Goal: Task Accomplishment & Management: Manage account settings

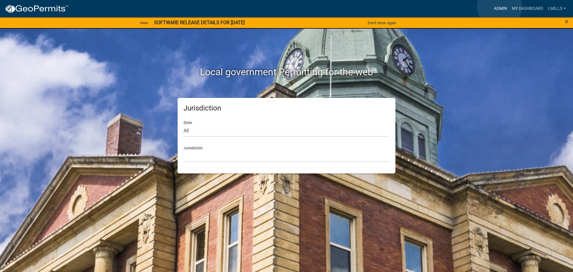
click at [500, 7] on link "Admin" at bounding box center [501, 8] width 18 height 11
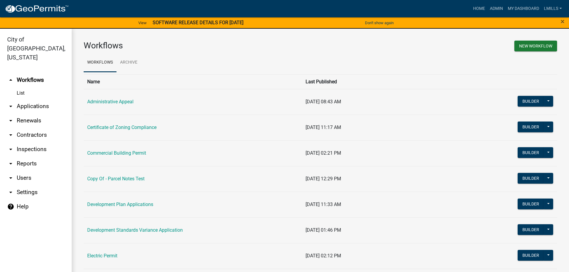
click at [32, 99] on link "arrow_drop_down Applications" at bounding box center [36, 106] width 72 height 14
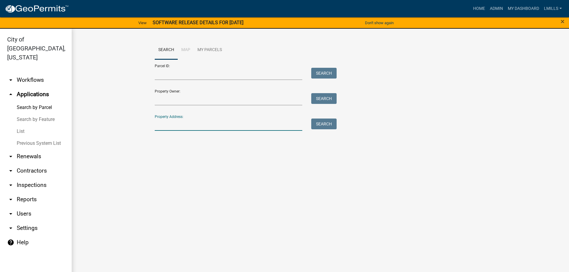
click at [173, 123] on input "Property Address:" at bounding box center [229, 125] width 148 height 12
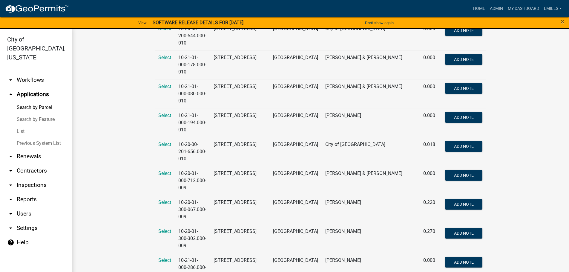
scroll to position [388, 0]
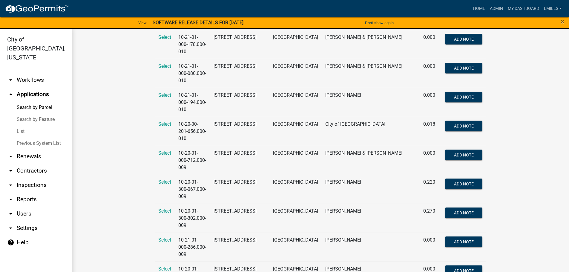
type input "1205"
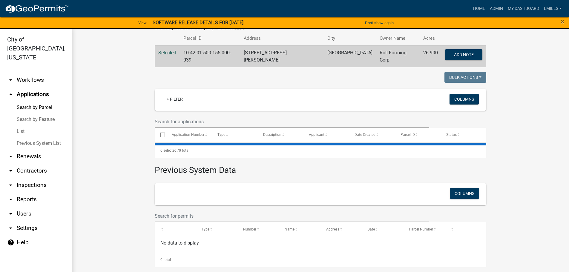
scroll to position [0, 0]
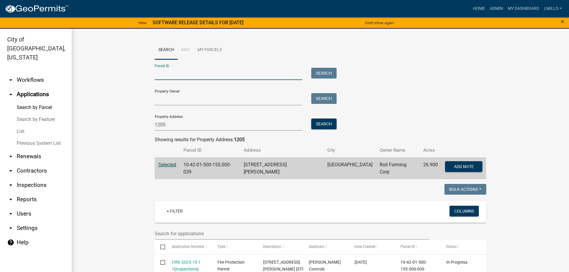
paste input "10-19-01-200-330.000-009"
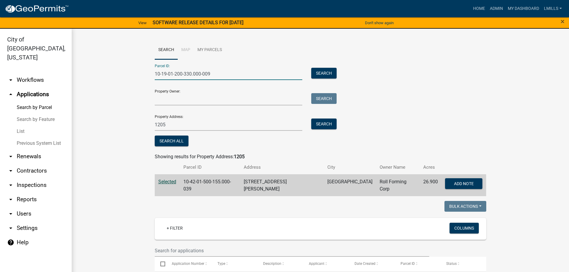
click at [155, 73] on input "10-19-01-200-330.000-009" at bounding box center [229, 74] width 148 height 12
type input "10-19-01-200-330.000-009"
drag, startPoint x: 174, startPoint y: 129, endPoint x: 137, endPoint y: 129, distance: 37.0
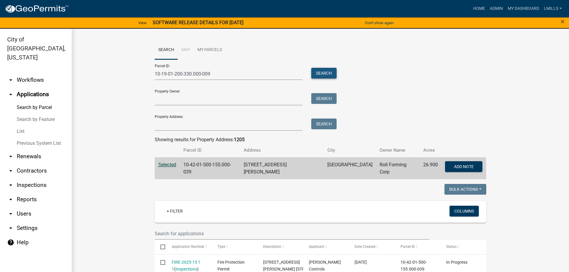
click at [321, 74] on button "Search" at bounding box center [323, 73] width 25 height 11
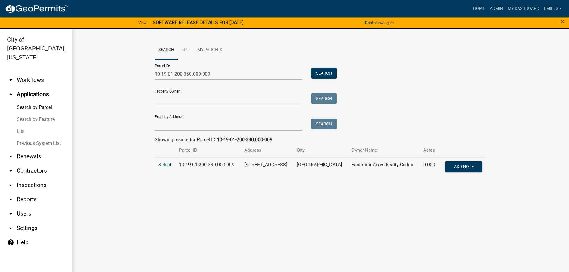
click at [166, 164] on span "Select" at bounding box center [164, 165] width 13 height 6
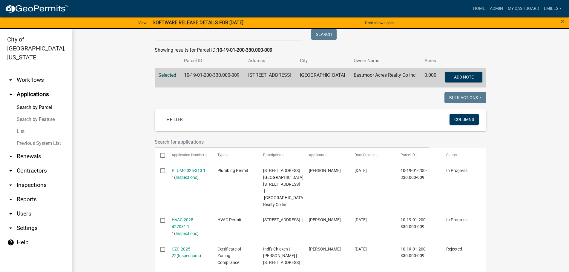
scroll to position [80, 0]
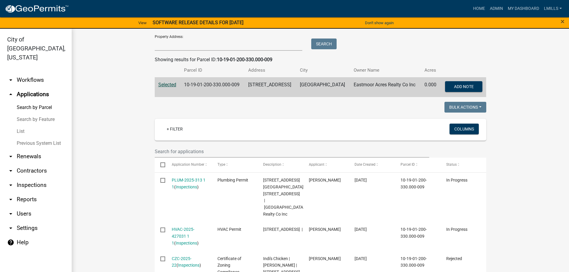
click at [20, 192] on link "arrow_drop_down Reports" at bounding box center [36, 199] width 72 height 14
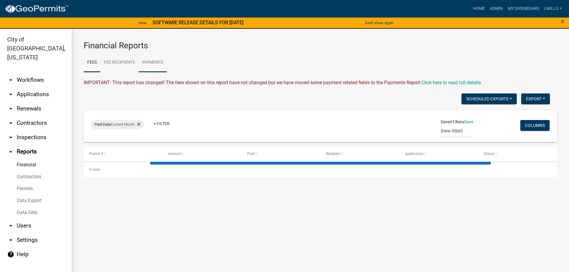
click at [158, 61] on link "Payments" at bounding box center [153, 62] width 28 height 19
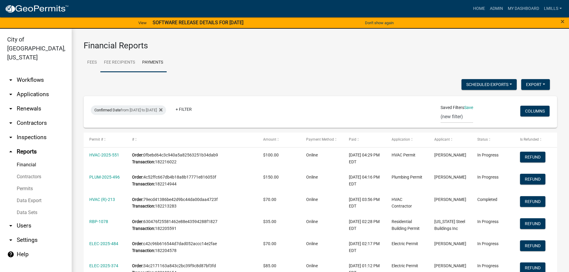
click at [116, 63] on link "Fee Recipients" at bounding box center [119, 62] width 38 height 19
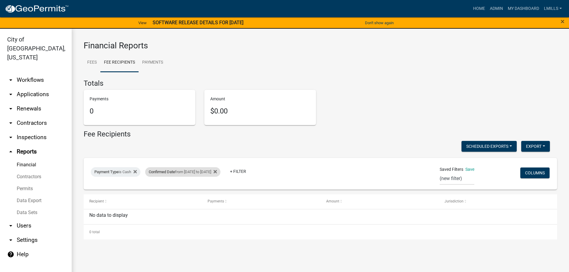
click at [202, 170] on div "Confirmed Date from 09/08/2025 to 09/08/2025" at bounding box center [182, 172] width 75 height 10
select select "custom"
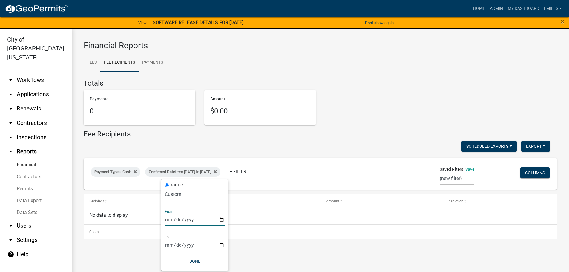
click at [224, 218] on input "2025-09-08" at bounding box center [195, 219] width 60 height 12
type input "2025-09-09"
click at [222, 245] on input "2025-09-08" at bounding box center [195, 245] width 60 height 12
type input "2025-09-09"
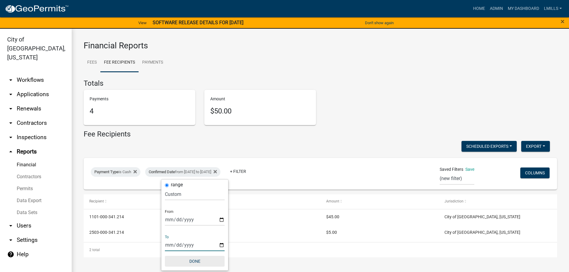
click at [197, 262] on button "Done" at bounding box center [195, 261] width 60 height 11
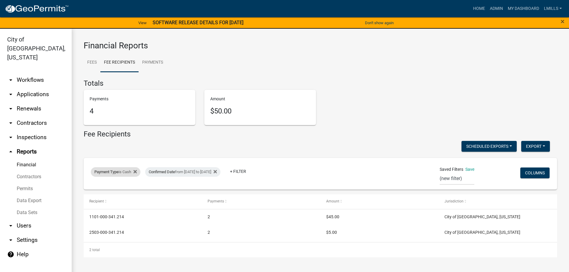
click at [116, 171] on span "Payment Type" at bounding box center [106, 172] width 24 height 4
click at [119, 198] on select "Select an option Online CreditCardPOS Check Cash" at bounding box center [116, 194] width 60 height 12
select select "Check"
click at [87, 188] on select "Select an option Online CreditCardPOS Check Cash" at bounding box center [116, 194] width 60 height 12
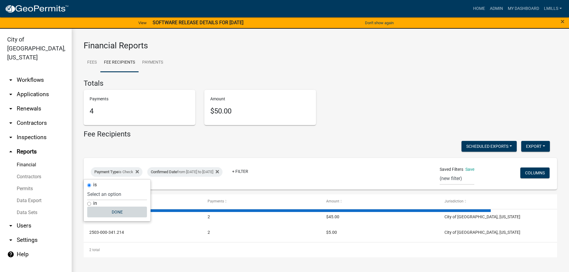
click at [119, 212] on button "Done" at bounding box center [117, 212] width 60 height 11
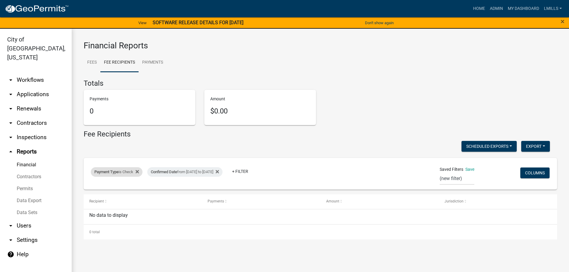
click at [122, 172] on div "Payment Type is Check" at bounding box center [117, 172] width 52 height 10
click at [122, 194] on select "Select an option Online CreditCardPOS Check Cash" at bounding box center [117, 194] width 60 height 12
select select "Online"
click at [87, 188] on select "Select an option Online CreditCardPOS Check Cash" at bounding box center [117, 194] width 60 height 12
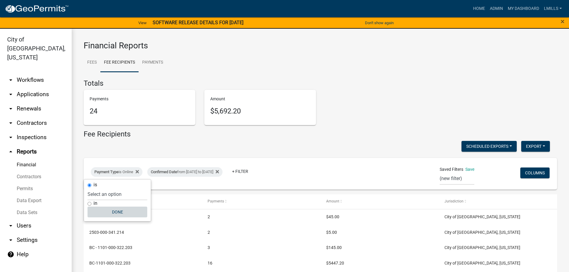
click at [118, 211] on button "Done" at bounding box center [117, 212] width 60 height 11
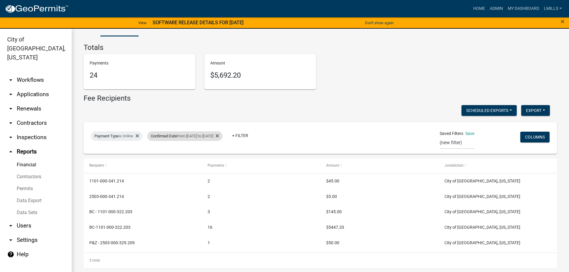
scroll to position [36, 0]
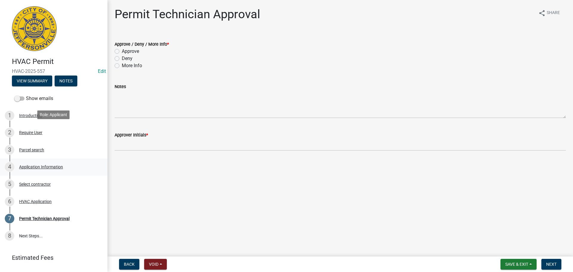
click at [48, 165] on div "Application Information" at bounding box center [41, 167] width 44 height 4
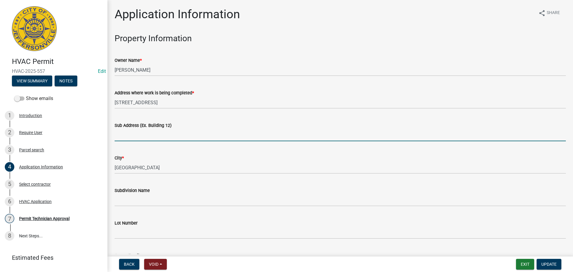
click at [163, 135] on input "Sub Address (Ex. Building 12)" at bounding box center [340, 135] width 451 height 12
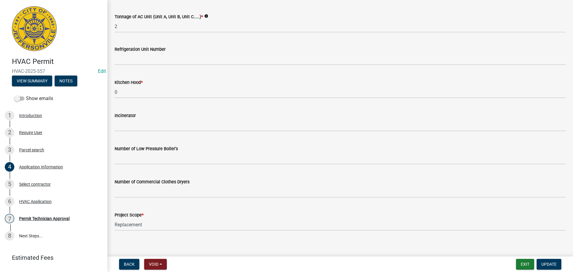
scroll to position [402, 0]
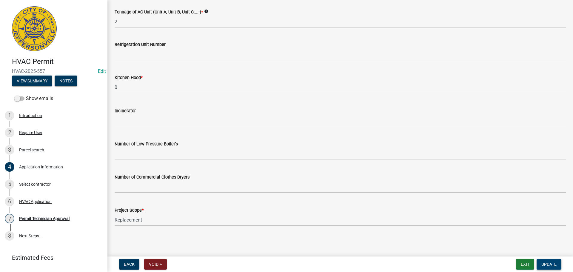
type input "[STREET_ADDRESS]"
click at [550, 262] on span "Update" at bounding box center [549, 264] width 15 height 5
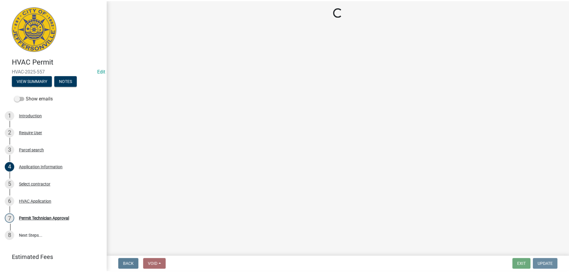
scroll to position [0, 0]
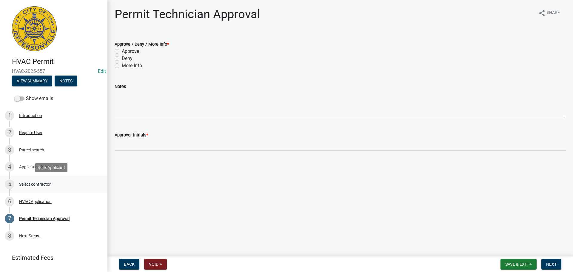
click at [31, 184] on div "Select contractor" at bounding box center [35, 184] width 32 height 4
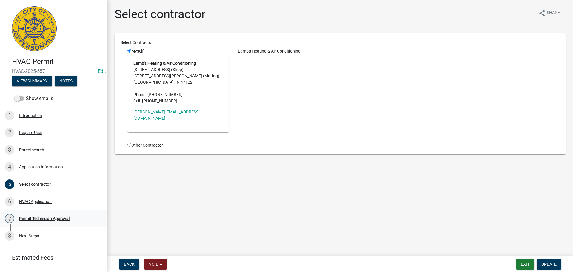
click at [44, 217] on div "Permit Technician Approval" at bounding box center [44, 218] width 50 height 4
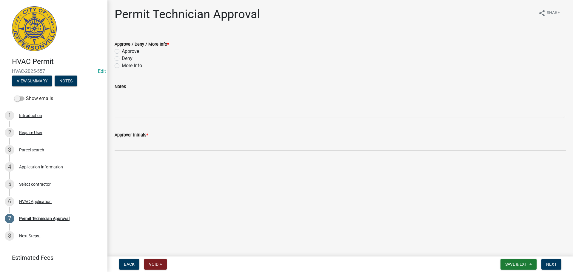
click at [130, 54] on label "Approve" at bounding box center [130, 51] width 17 height 7
click at [126, 52] on input "Approve" at bounding box center [124, 50] width 4 height 4
radio input "true"
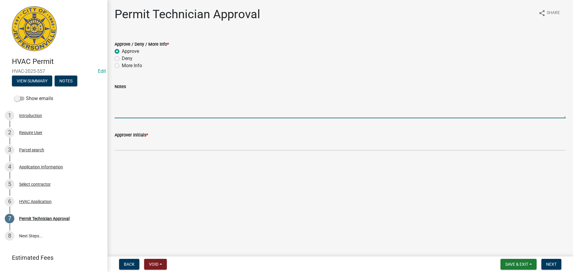
click at [137, 108] on textarea "Notes" at bounding box center [340, 104] width 451 height 28
type textarea "A/C unit only"
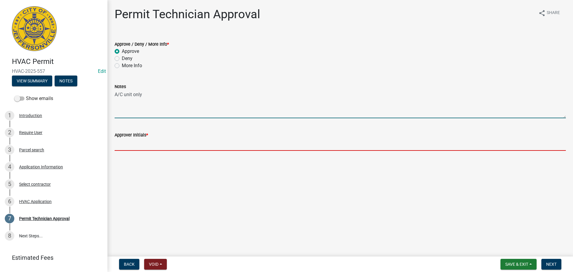
click at [136, 144] on input "Approver Initials *" at bounding box center [340, 145] width 451 height 12
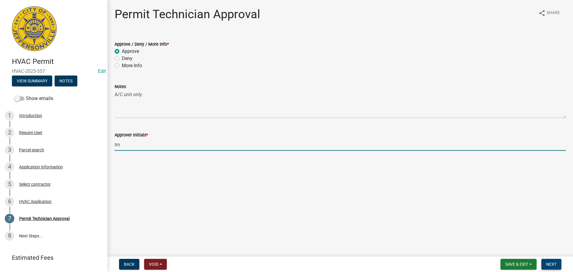
type input "lm"
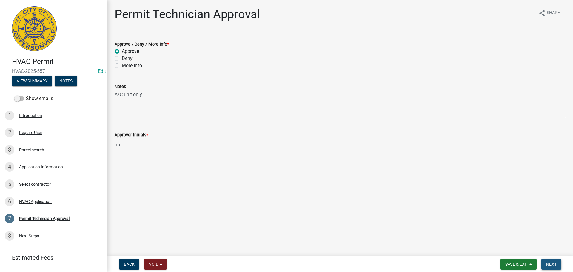
click at [554, 264] on span "Next" at bounding box center [551, 264] width 10 height 5
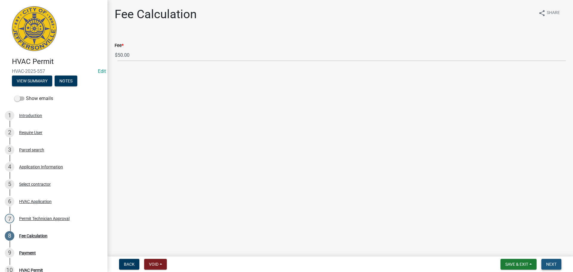
click at [554, 264] on span "Next" at bounding box center [551, 264] width 10 height 5
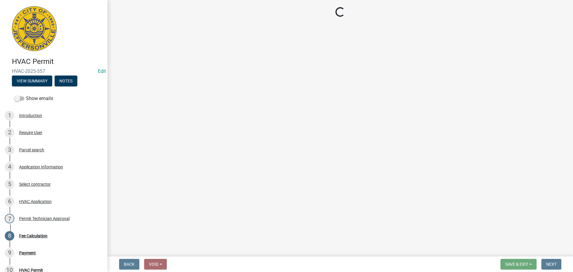
select select "3: 3"
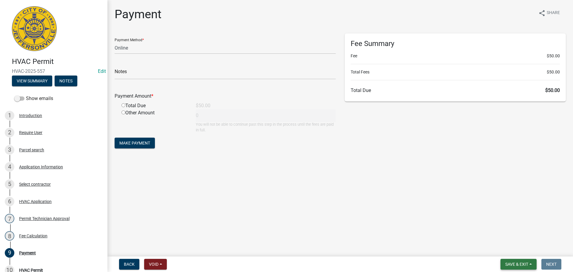
click at [522, 263] on span "Save & Exit" at bounding box center [516, 264] width 23 height 5
click at [516, 246] on button "Save & Exit" at bounding box center [513, 248] width 48 height 14
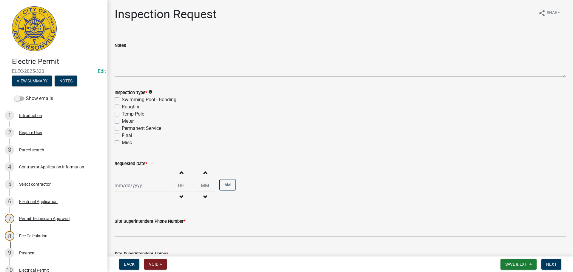
click at [140, 130] on label "Permanent Service" at bounding box center [141, 128] width 39 height 7
click at [126, 129] on input "Permanent Service" at bounding box center [124, 127] width 4 height 4
checkbox input "true"
checkbox input "false"
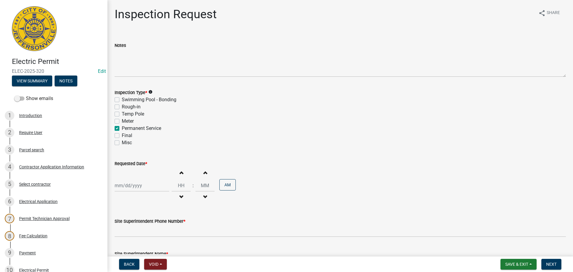
checkbox input "false"
checkbox input "true"
checkbox input "false"
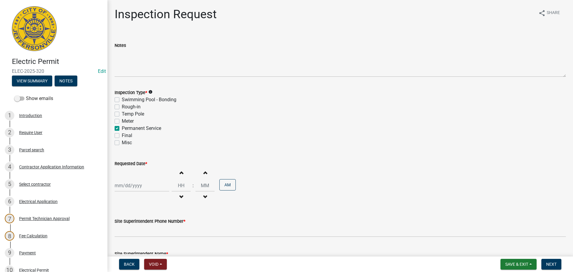
select select "9"
select select "2025"
click at [153, 187] on div "Jan Feb Mar Apr May Jun Jul Aug Sep Oct Nov Dec 1525 1526 1527 1528 1529 1530 1…" at bounding box center [142, 185] width 55 height 12
click at [139, 136] on div "10" at bounding box center [140, 135] width 10 height 10
type input "09/10/2025"
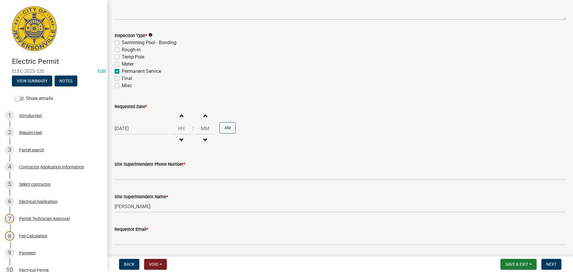
scroll to position [60, 0]
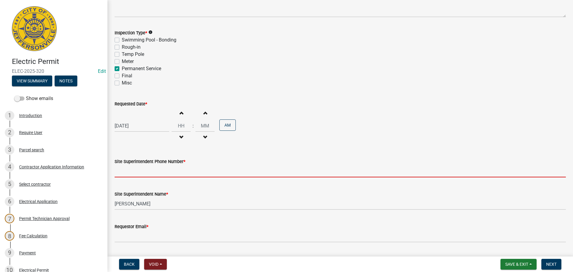
click at [166, 173] on input "Site Superintendent Phone Number *" at bounding box center [340, 171] width 451 height 12
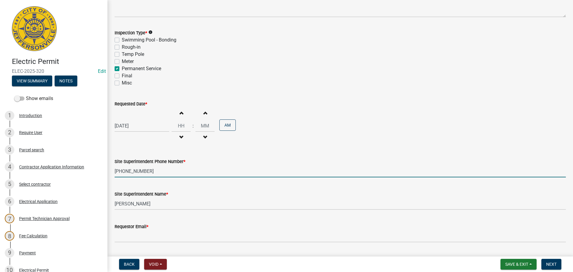
type input "812-285-6415"
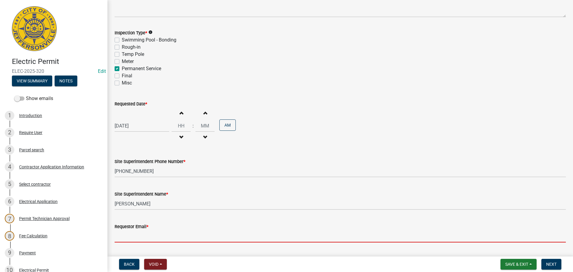
click at [165, 233] on input "Requestor Email *" at bounding box center [340, 236] width 451 height 12
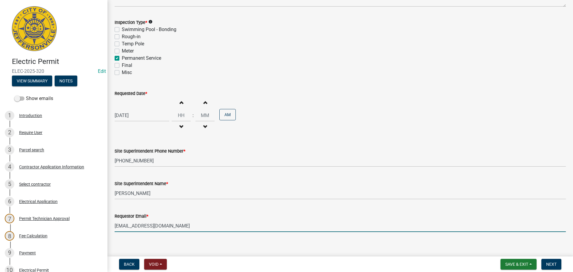
scroll to position [76, 0]
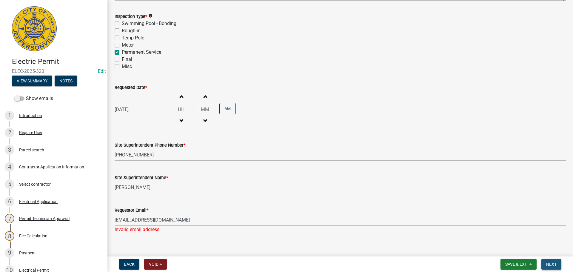
click at [547, 262] on span "Next" at bounding box center [551, 264] width 10 height 5
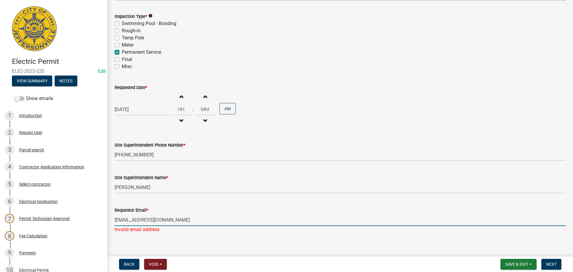
click at [169, 221] on input "hsatterly@cityofjeff.net" at bounding box center [340, 220] width 451 height 12
type input "hsatterly@cityofjeff.net"
click at [549, 263] on span "Next" at bounding box center [551, 264] width 10 height 5
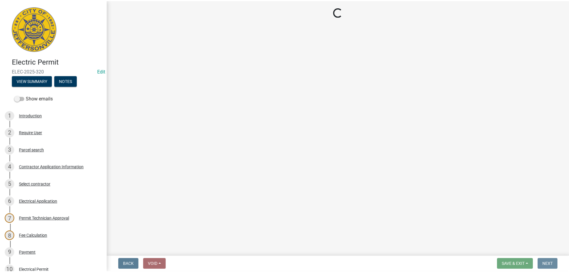
scroll to position [0, 0]
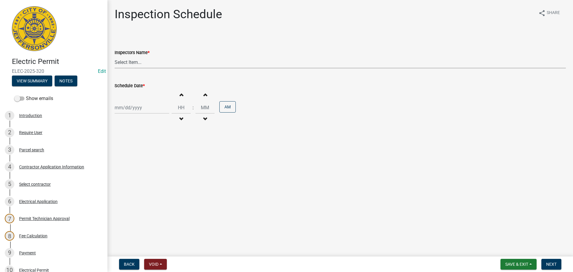
click at [158, 62] on select "Select Item... jramsey (Jeremy Ramsey) MaryFrey (Mary Frey) mkruer (Mike Kruer)…" at bounding box center [340, 62] width 451 height 12
select select "36a8b8f0-2ef8-43e9-ae06-718f51af8d36"
click at [115, 56] on select "Select Item... jramsey (Jeremy Ramsey) MaryFrey (Mary Frey) mkruer (Mike Kruer)…" at bounding box center [340, 62] width 451 height 12
select select "9"
select select "2025"
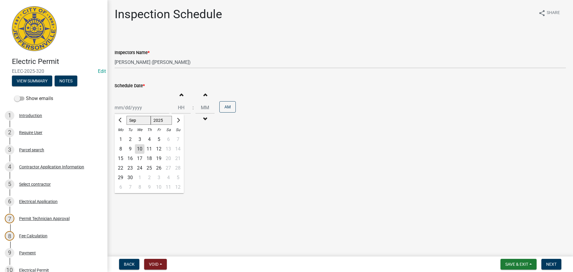
click at [149, 110] on div "Jan Feb Mar Apr May Jun Jul Aug Sep Oct Nov Dec 1525 1526 1527 1528 1529 1530 1…" at bounding box center [142, 107] width 55 height 12
click at [141, 147] on div "10" at bounding box center [140, 149] width 10 height 10
type input "09/10/2025"
click at [528, 263] on span "Save & Exit" at bounding box center [516, 264] width 23 height 5
click at [531, 248] on button "Save & Exit" at bounding box center [513, 248] width 48 height 14
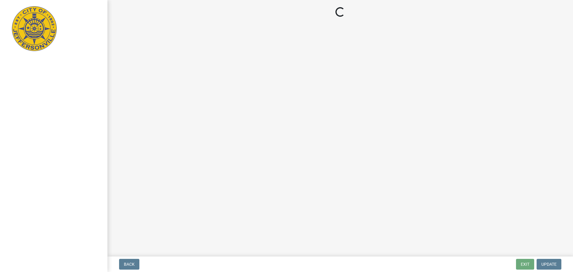
select select "36a8b8f0-2ef8-43e9-ae06-718f51af8d36"
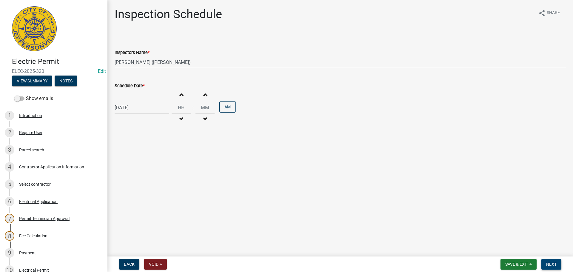
click at [553, 262] on span "Next" at bounding box center [551, 264] width 10 height 5
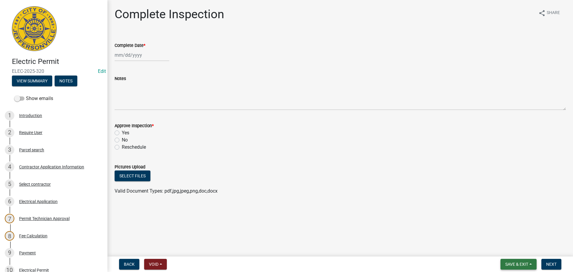
click at [527, 263] on span "Save & Exit" at bounding box center [516, 264] width 23 height 5
click at [522, 247] on button "Save & Exit" at bounding box center [513, 248] width 48 height 14
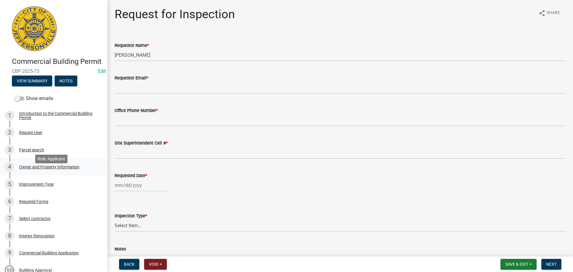
click at [37, 169] on div "Owner and Property Information" at bounding box center [49, 167] width 60 height 4
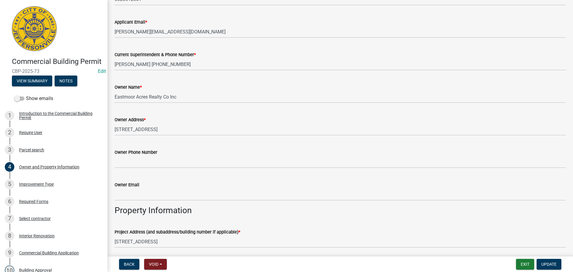
scroll to position [149, 0]
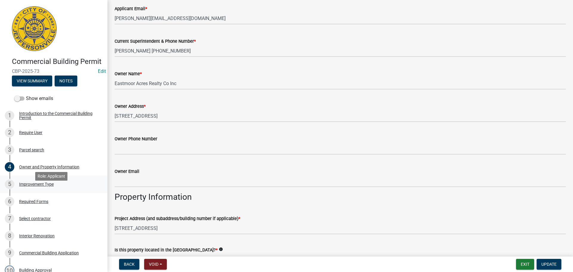
click at [33, 186] on div "Improvement Type" at bounding box center [36, 184] width 35 height 4
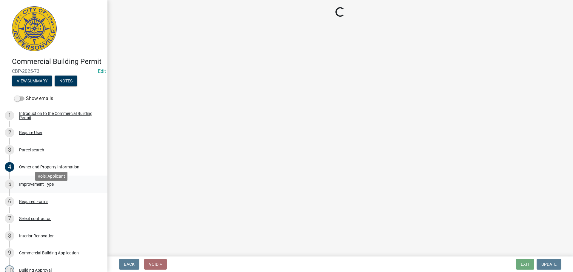
scroll to position [0, 0]
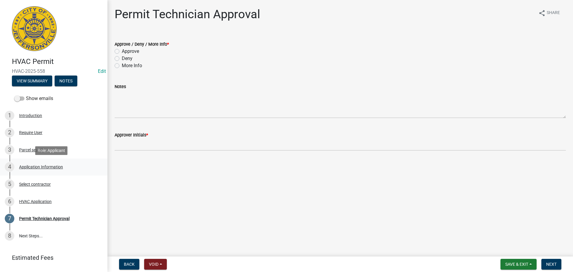
click at [46, 167] on div "Application Information" at bounding box center [41, 167] width 44 height 4
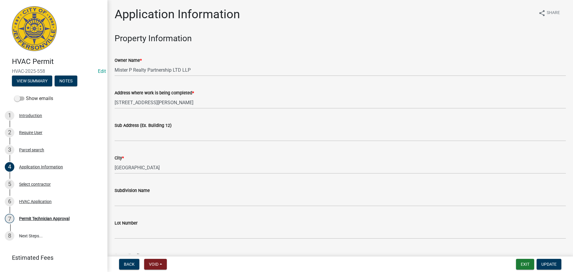
click at [166, 127] on label "Sub Address (Ex. Building 12)" at bounding box center [143, 126] width 57 height 4
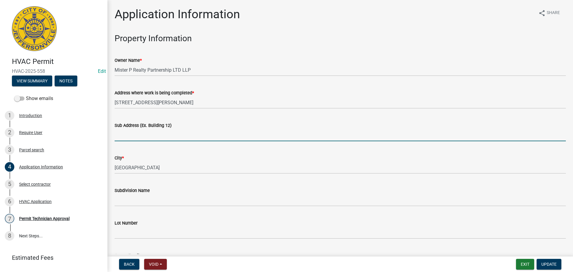
click at [166, 129] on input "Sub Address (Ex. Building 12)" at bounding box center [340, 135] width 451 height 12
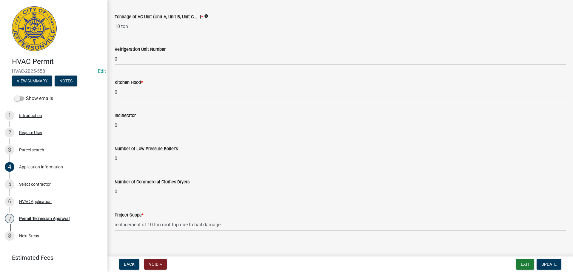
scroll to position [402, 0]
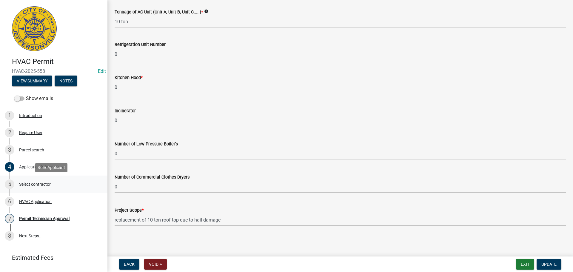
type input "[STREET_ADDRESS][PERSON_NAME]"
click at [38, 183] on div "Select contractor" at bounding box center [35, 184] width 32 height 4
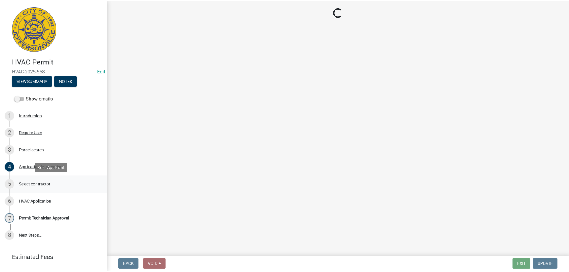
scroll to position [0, 0]
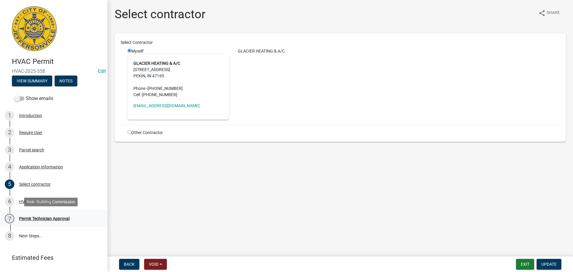
click at [40, 217] on div "Permit Technician Approval" at bounding box center [44, 218] width 50 height 4
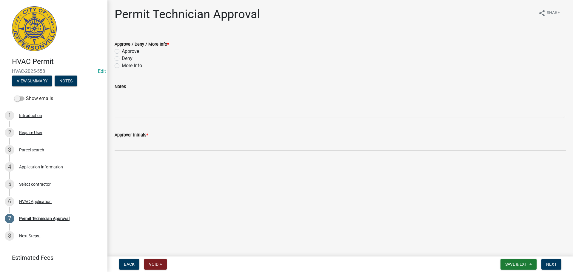
click at [129, 53] on label "Approve" at bounding box center [130, 51] width 17 height 7
click at [126, 52] on input "Approve" at bounding box center [124, 50] width 4 height 4
radio input "true"
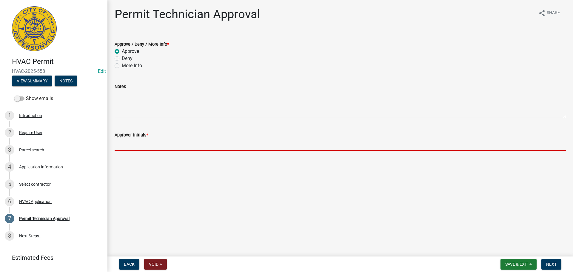
click at [144, 142] on input "Approver Initials *" at bounding box center [340, 145] width 451 height 12
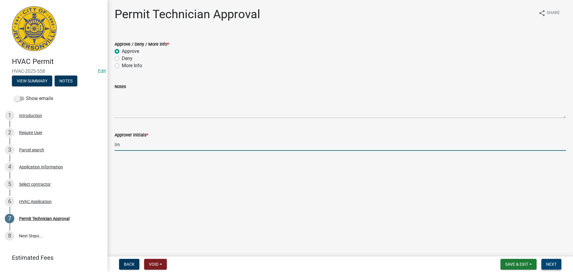
type input "lm"
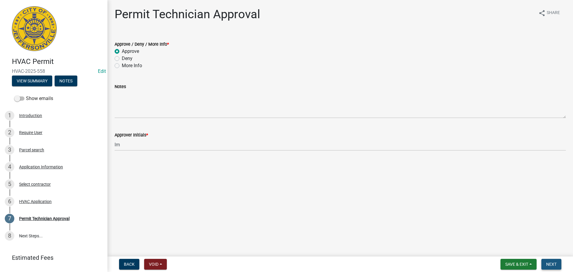
click at [550, 264] on span "Next" at bounding box center [551, 264] width 10 height 5
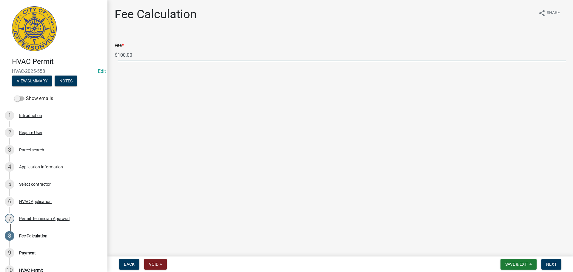
drag, startPoint x: 145, startPoint y: 54, endPoint x: 113, endPoint y: 55, distance: 32.6
click at [113, 54] on div "Fee * $ 100.00" at bounding box center [340, 47] width 460 height 28
type input "150.00"
drag, startPoint x: 548, startPoint y: 263, endPoint x: 551, endPoint y: 265, distance: 3.6
click at [548, 263] on span "Next" at bounding box center [551, 264] width 10 height 5
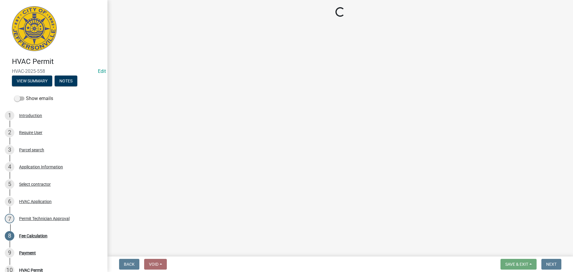
select select "3: 3"
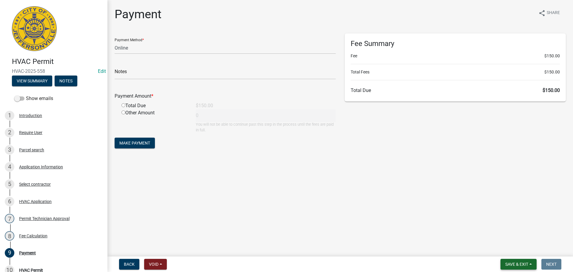
click at [513, 263] on span "Save & Exit" at bounding box center [516, 264] width 23 height 5
click at [510, 249] on button "Save & Exit" at bounding box center [513, 248] width 48 height 14
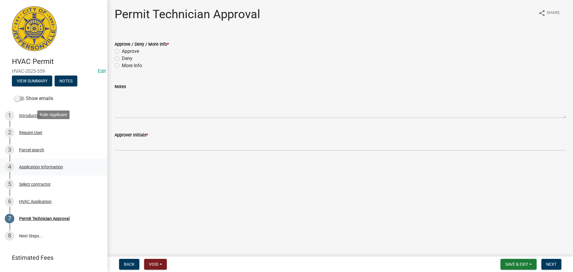
click at [53, 162] on div "4 Application Information" at bounding box center [51, 167] width 93 height 10
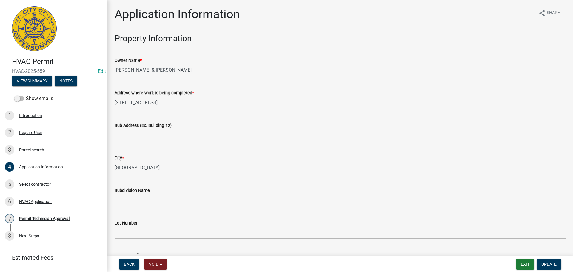
click at [165, 135] on input "Sub Address (Ex. Building 12)" at bounding box center [340, 135] width 451 height 12
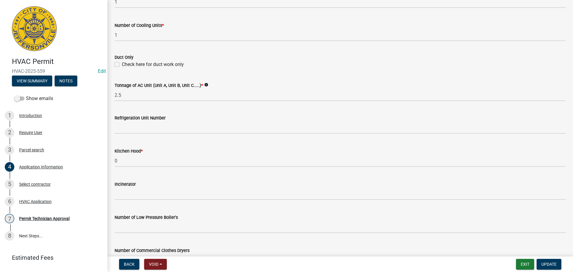
scroll to position [402, 0]
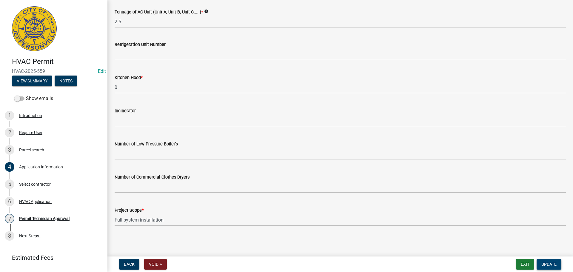
type input "[STREET_ADDRESS]"
click at [544, 264] on span "Update" at bounding box center [549, 264] width 15 height 5
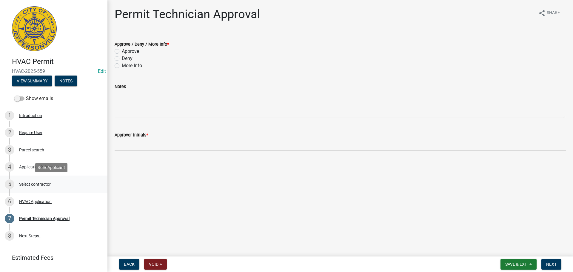
click at [39, 183] on div "Select contractor" at bounding box center [35, 184] width 32 height 4
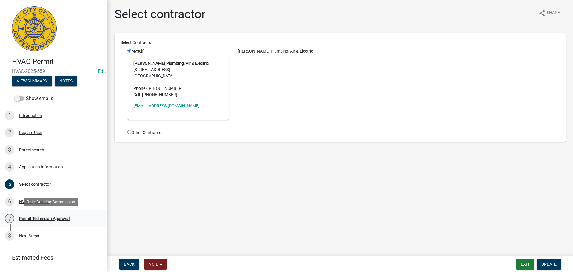
click at [54, 217] on div "Permit Technician Approval" at bounding box center [44, 218] width 50 height 4
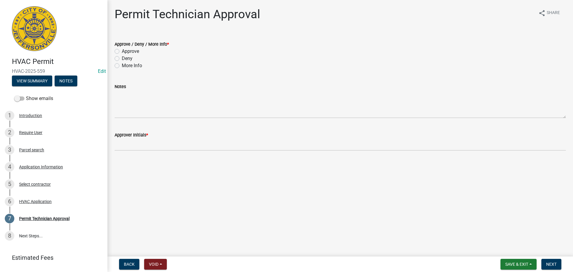
click at [130, 50] on label "Approve" at bounding box center [130, 51] width 17 height 7
click at [126, 50] on input "Approve" at bounding box center [124, 50] width 4 height 4
radio input "true"
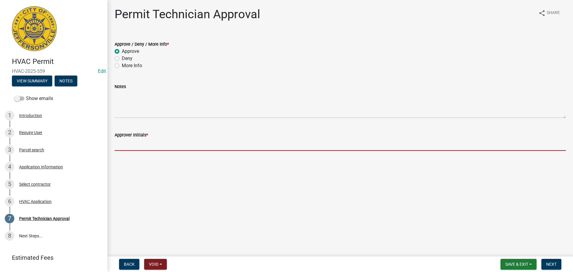
click at [139, 143] on input "Approver Initials *" at bounding box center [340, 145] width 451 height 12
drag, startPoint x: 139, startPoint y: 143, endPoint x: 141, endPoint y: 134, distance: 8.5
click at [139, 143] on input "Approver Initials *" at bounding box center [340, 145] width 451 height 12
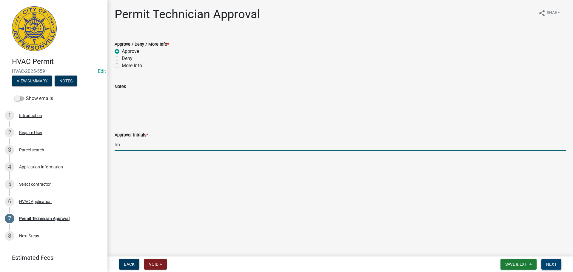
type input "lm"
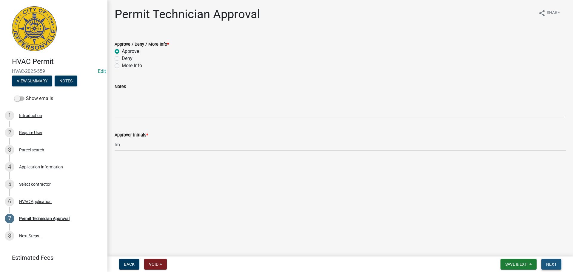
click at [554, 263] on span "Next" at bounding box center [551, 264] width 10 height 5
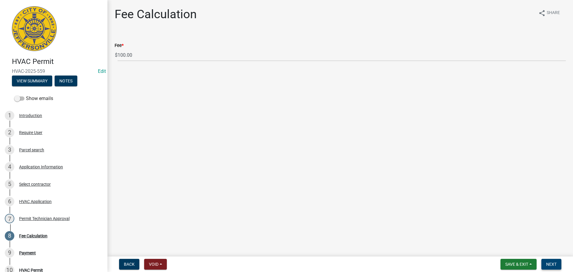
click at [550, 264] on span "Next" at bounding box center [551, 264] width 10 height 5
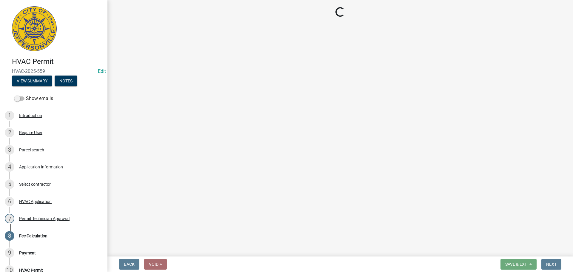
select select "3: 3"
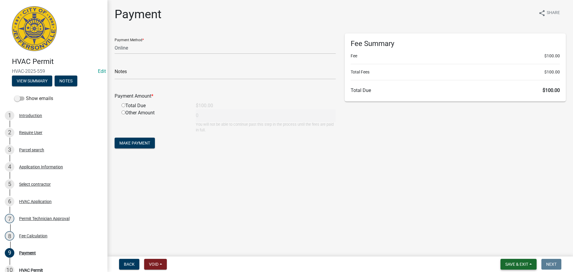
click at [511, 261] on button "Save & Exit" at bounding box center [519, 264] width 36 height 11
click at [505, 240] on button "Save" at bounding box center [513, 234] width 48 height 14
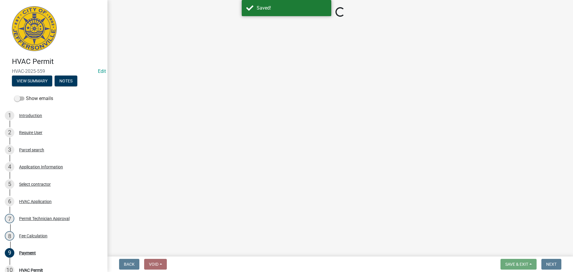
select select "3: 3"
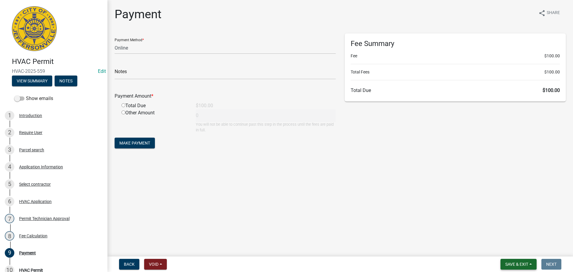
click at [521, 262] on span "Save & Exit" at bounding box center [516, 264] width 23 height 5
click at [509, 247] on button "Save & Exit" at bounding box center [513, 248] width 48 height 14
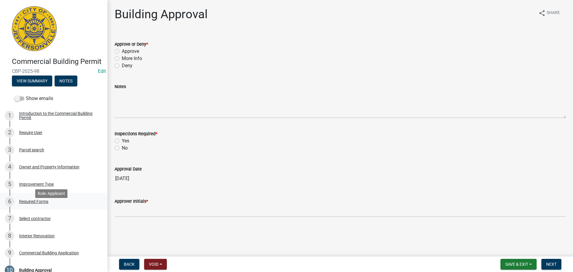
click at [31, 204] on div "Required Forms" at bounding box center [33, 201] width 29 height 4
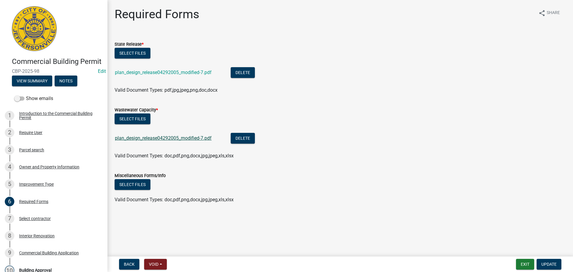
click at [176, 138] on link "plan_design_release04292005_modified-7.pdf" at bounding box center [163, 138] width 97 height 6
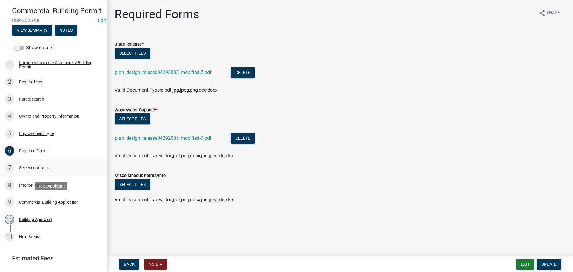
scroll to position [45, 0]
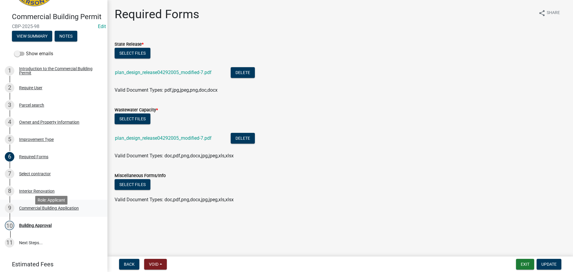
click at [42, 210] on div "Commercial Building Application" at bounding box center [49, 208] width 60 height 4
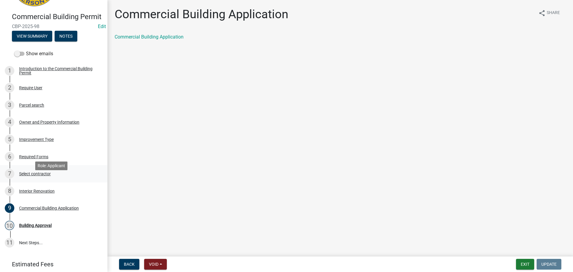
click at [38, 176] on div "Select contractor" at bounding box center [35, 174] width 32 height 4
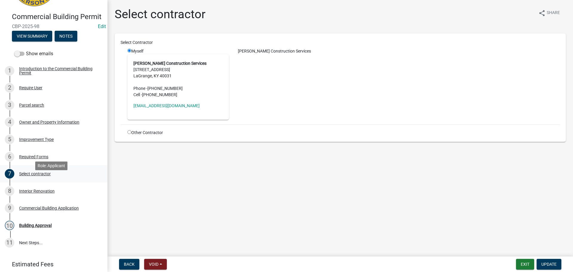
click at [33, 176] on div "Select contractor" at bounding box center [35, 174] width 32 height 4
click at [36, 124] on div "Owner and Property Information" at bounding box center [49, 122] width 60 height 4
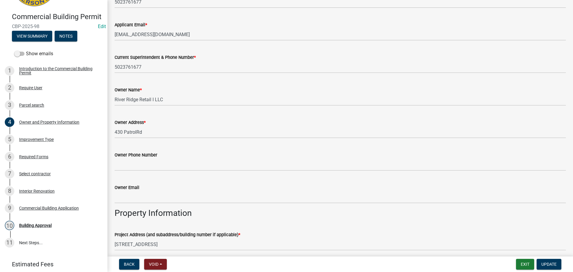
scroll to position [179, 0]
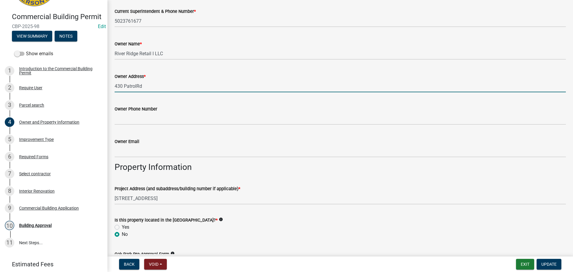
click at [138, 85] on input "430 PatrolRd" at bounding box center [340, 86] width 451 height 12
click at [136, 84] on input "430 PatrolRd" at bounding box center [340, 86] width 451 height 12
type input "[STREET_ADDRESS]"
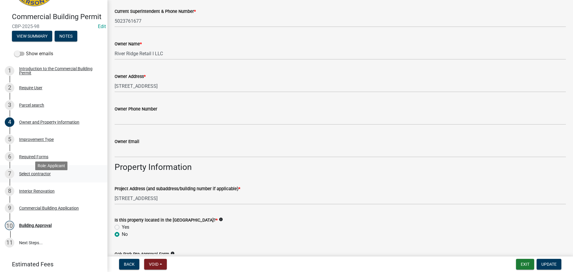
click at [32, 176] on div "Select contractor" at bounding box center [35, 174] width 32 height 4
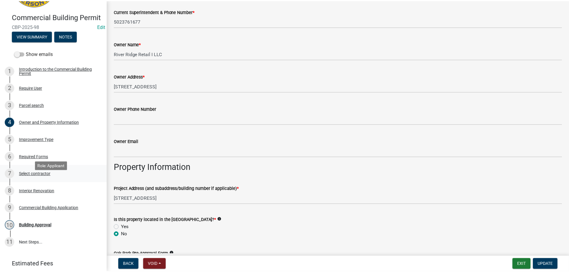
scroll to position [0, 0]
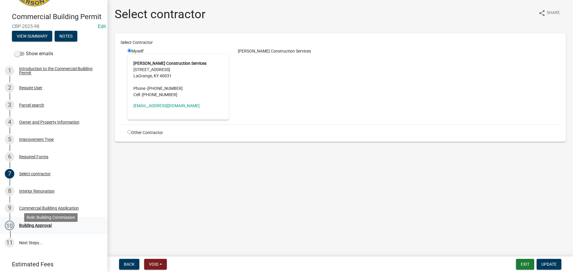
click at [38, 227] on div "Building Approval" at bounding box center [35, 225] width 33 height 4
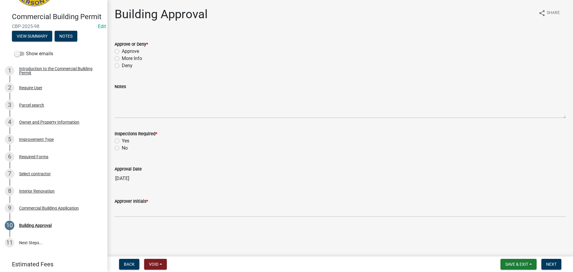
click at [122, 59] on label "More Info" at bounding box center [132, 58] width 20 height 7
click at [122, 59] on input "More Info" at bounding box center [124, 57] width 4 height 4
radio input "true"
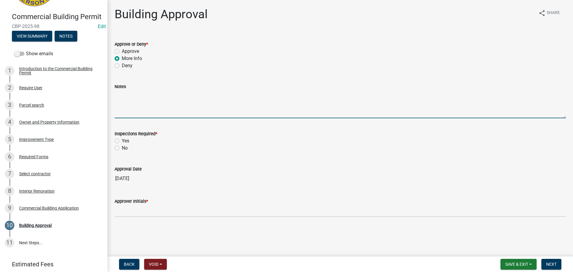
click at [136, 117] on textarea "Notes" at bounding box center [340, 104] width 451 height 28
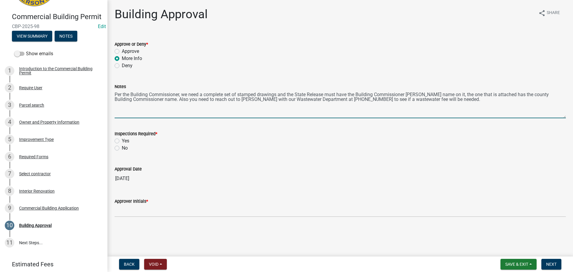
type textarea "Per the Building Commissioner, we need a complete set of stamped drawings and t…"
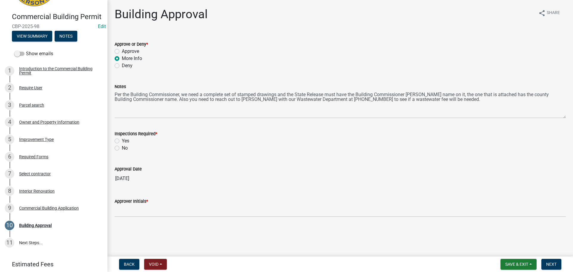
click at [125, 142] on label "Yes" at bounding box center [125, 140] width 7 height 7
click at [125, 141] on input "Yes" at bounding box center [124, 139] width 4 height 4
radio input "true"
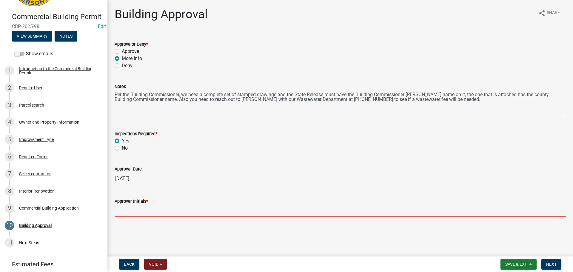
click at [132, 214] on input "Approver Initials *" at bounding box center [340, 211] width 451 height 12
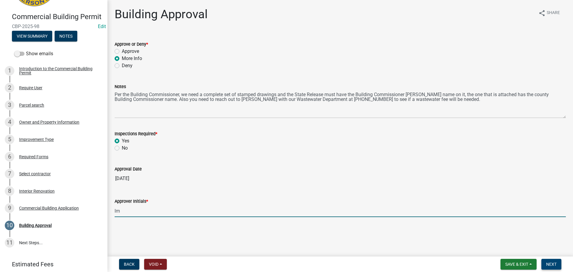
type input "lm"
click at [556, 264] on span "Next" at bounding box center [551, 264] width 10 height 5
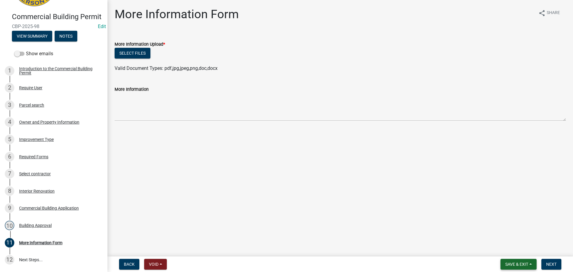
click at [525, 265] on span "Save & Exit" at bounding box center [516, 264] width 23 height 5
click at [526, 248] on button "Save & Exit" at bounding box center [513, 248] width 48 height 14
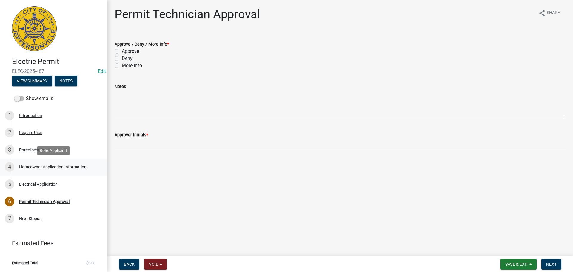
click at [50, 165] on div "Homeowner Application Information" at bounding box center [52, 167] width 67 height 4
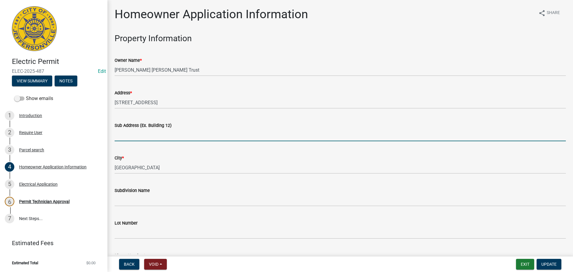
click at [160, 132] on input "Sub Address (Ex. Building 12)" at bounding box center [340, 135] width 451 height 12
type input "1"
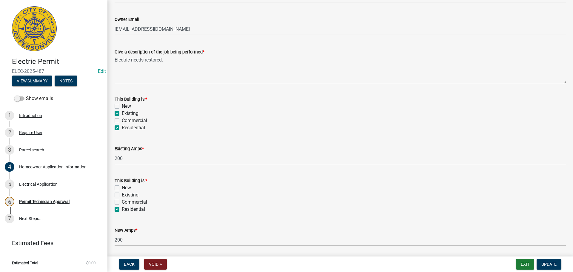
scroll to position [289, 0]
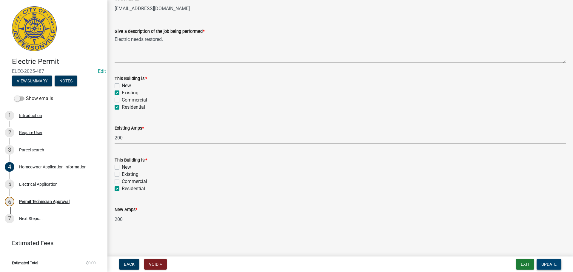
type input "3314 Riverview Drive"
click at [553, 263] on span "Update" at bounding box center [549, 264] width 15 height 5
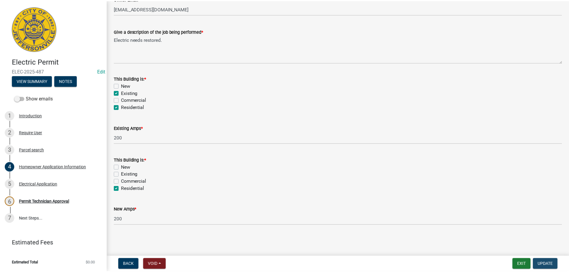
scroll to position [0, 0]
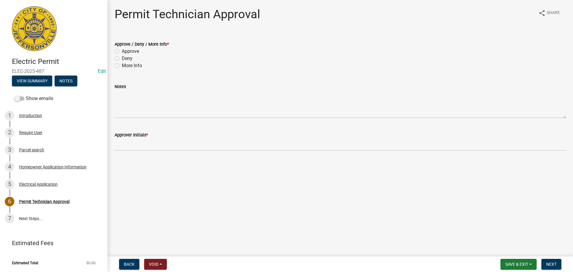
click at [120, 50] on div "Approve" at bounding box center [340, 51] width 451 height 7
click at [122, 53] on label "Approve" at bounding box center [130, 51] width 17 height 7
click at [122, 52] on input "Approve" at bounding box center [124, 50] width 4 height 4
radio input "true"
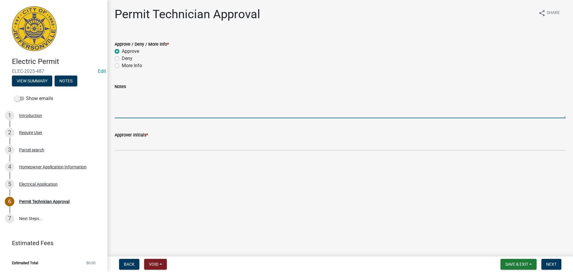
click at [151, 112] on textarea "Notes" at bounding box center [340, 104] width 451 height 28
type textarea "Electric re-store after flood"
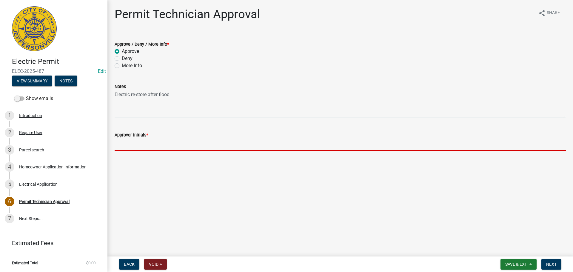
click at [139, 142] on input "Approver Initials *" at bounding box center [340, 145] width 451 height 12
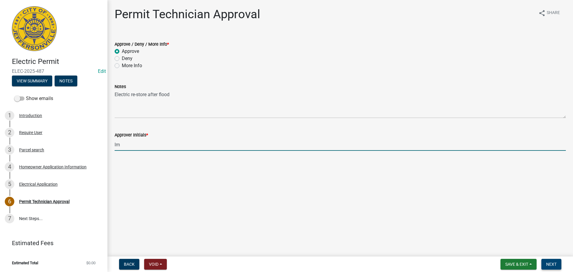
type input "lm"
click at [552, 264] on span "Next" at bounding box center [551, 264] width 10 height 5
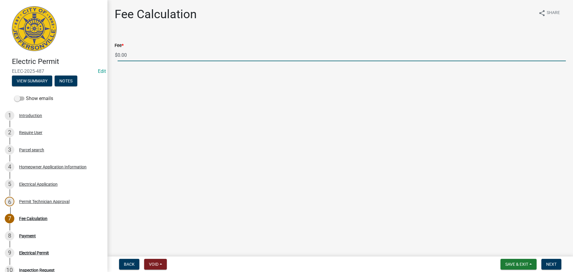
drag, startPoint x: 141, startPoint y: 56, endPoint x: 85, endPoint y: 56, distance: 55.8
click at [86, 55] on div "Electric Permit ELEC-2025-487 Edit View Summary Notes Show emails 1 Introductio…" at bounding box center [286, 136] width 573 height 272
type input "35.00"
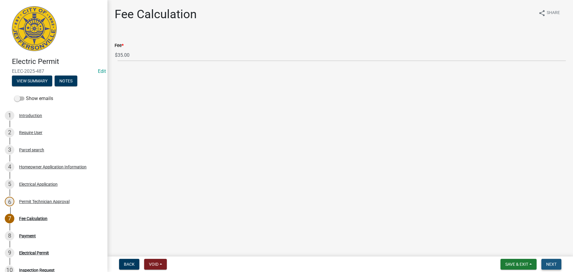
click at [547, 267] on button "Next" at bounding box center [552, 264] width 20 height 11
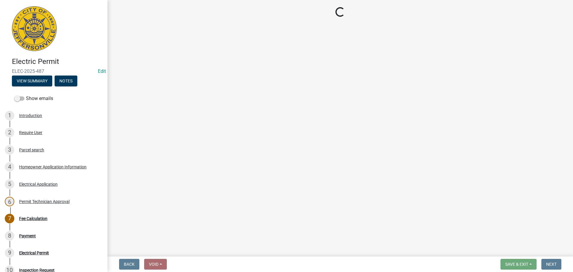
select select "3: 3"
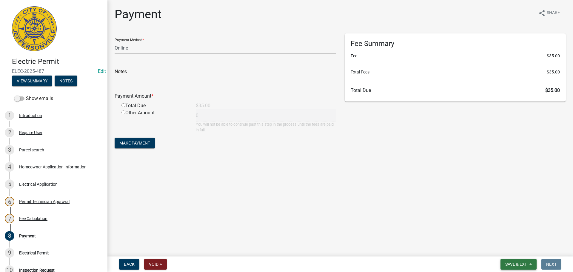
click at [529, 265] on button "Save & Exit" at bounding box center [519, 264] width 36 height 11
click at [517, 244] on button "Save & Exit" at bounding box center [513, 248] width 48 height 14
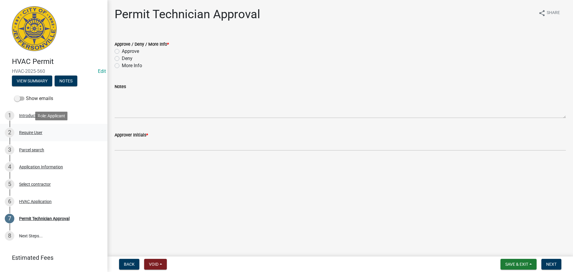
click at [56, 130] on div "2 Require User" at bounding box center [51, 133] width 93 height 10
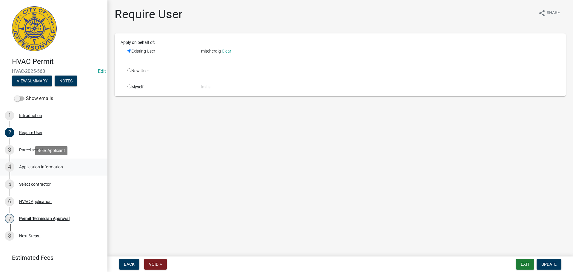
click at [44, 166] on div "Application Information" at bounding box center [41, 167] width 44 height 4
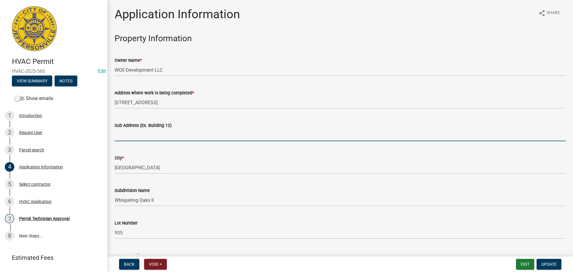
click at [151, 132] on input "Sub Address (Ex. Building 12)" at bounding box center [340, 135] width 451 height 12
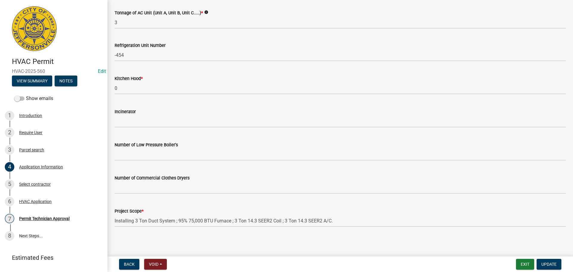
scroll to position [402, 0]
type input "6216 Pleasant Run, Lot 935"
click at [549, 266] on span "Update" at bounding box center [549, 264] width 15 height 5
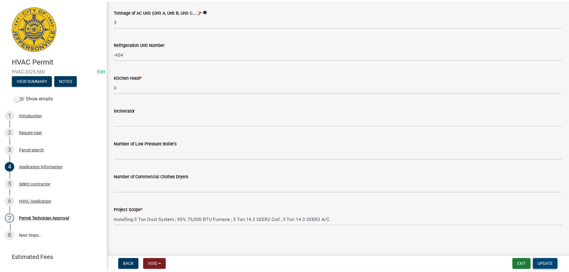
scroll to position [0, 0]
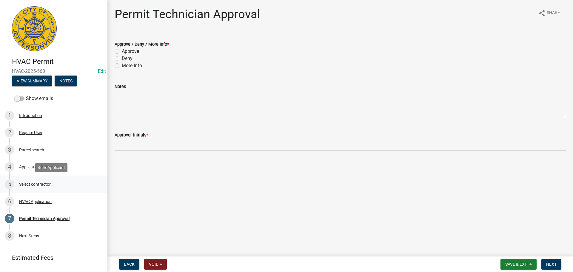
click at [25, 184] on div "Select contractor" at bounding box center [35, 184] width 32 height 4
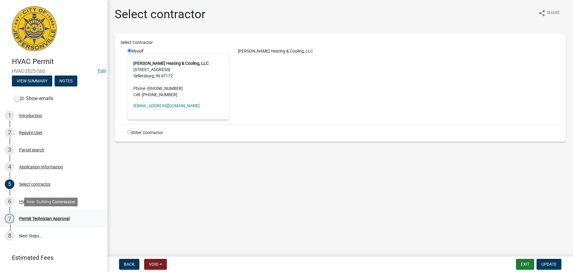
click at [28, 219] on div "Permit Technician Approval" at bounding box center [44, 218] width 50 height 4
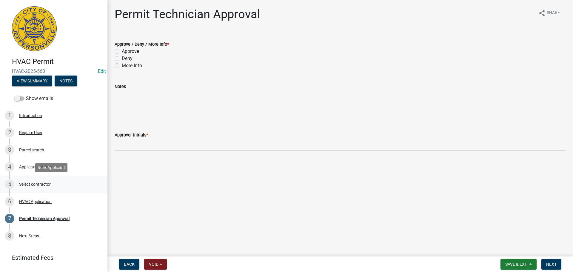
click at [33, 183] on div "Select contractor" at bounding box center [35, 184] width 32 height 4
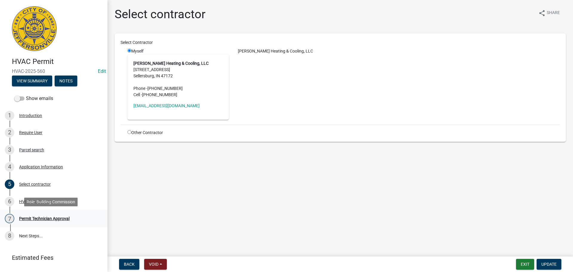
click at [48, 218] on div "Permit Technician Approval" at bounding box center [44, 218] width 50 height 4
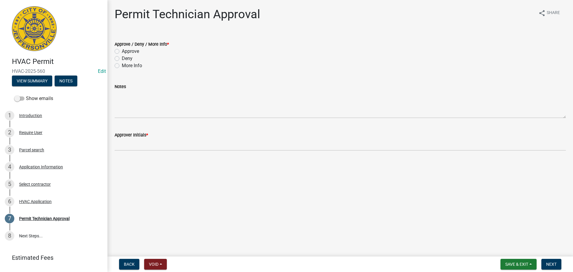
drag, startPoint x: 129, startPoint y: 50, endPoint x: 127, endPoint y: 57, distance: 7.6
click at [129, 50] on label "Approve" at bounding box center [130, 51] width 17 height 7
click at [126, 50] on input "Approve" at bounding box center [124, 50] width 4 height 4
radio input "true"
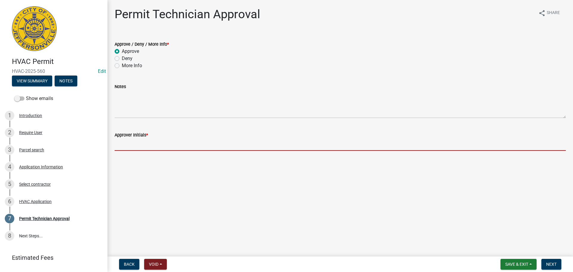
click at [143, 145] on input "Approver Initials *" at bounding box center [340, 145] width 451 height 12
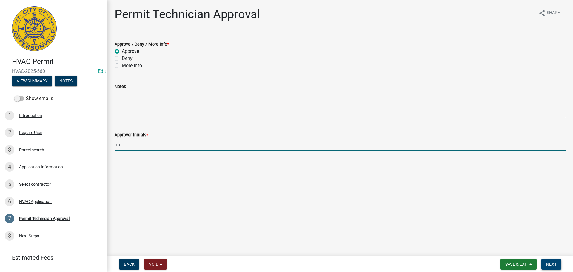
type input "lm"
click at [551, 263] on span "Next" at bounding box center [551, 264] width 10 height 5
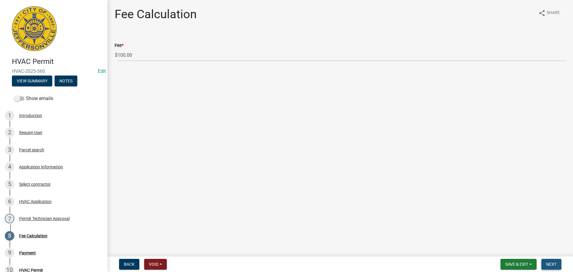
click at [551, 263] on span "Next" at bounding box center [551, 264] width 10 height 5
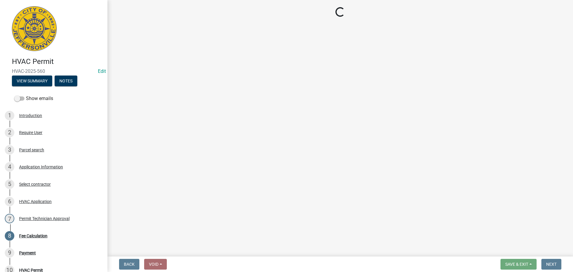
select select "3: 3"
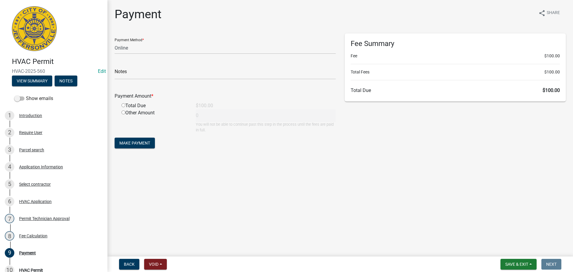
click at [522, 258] on nav "Back Void Withdraw Lock Expire Void Save & Exit Save Save & Exit Next" at bounding box center [340, 264] width 466 height 16
click at [519, 262] on span "Save & Exit" at bounding box center [516, 264] width 23 height 5
click at [522, 252] on button "Save & Exit" at bounding box center [513, 248] width 48 height 14
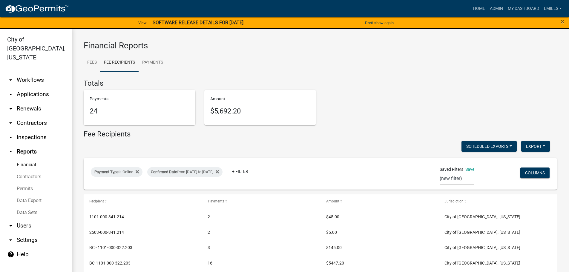
select select "0: null"
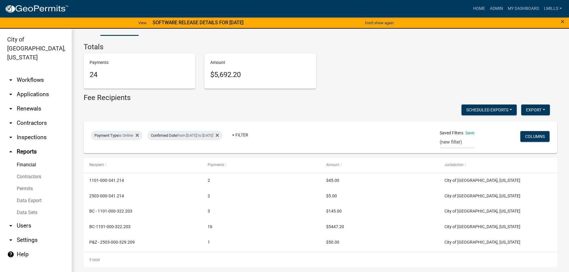
click at [41, 87] on link "arrow_drop_down Applications" at bounding box center [36, 94] width 72 height 14
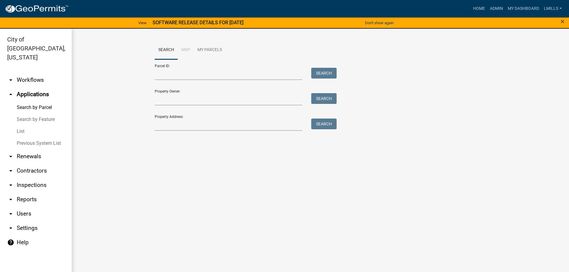
click at [18, 125] on link "List" at bounding box center [36, 131] width 72 height 12
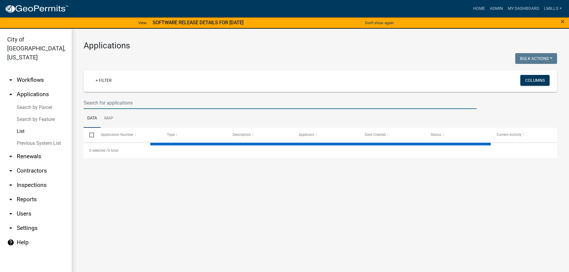
click at [160, 105] on input "text" at bounding box center [280, 103] width 393 height 12
select select "3: 100"
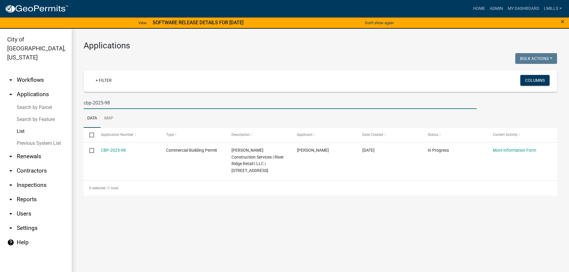
type input "cbp-2025-98"
click at [32, 73] on link "arrow_drop_down Workflows" at bounding box center [36, 80] width 72 height 14
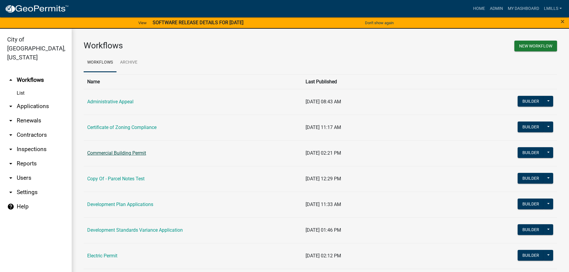
click at [120, 153] on link "Commercial Building Permit" at bounding box center [116, 153] width 59 height 6
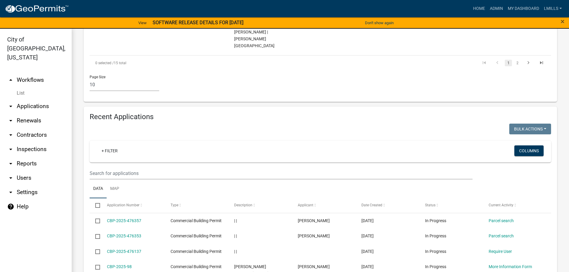
scroll to position [537, 0]
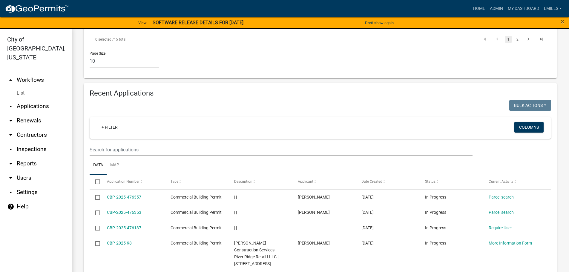
click at [32, 128] on link "arrow_drop_down Contractors" at bounding box center [36, 135] width 72 height 14
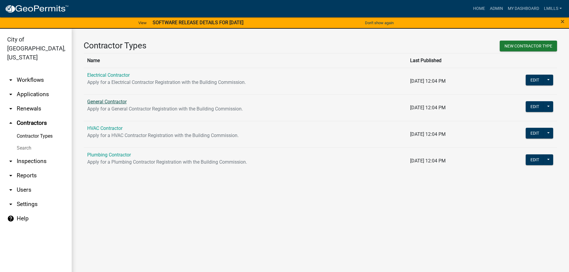
click at [115, 101] on link "General Contractor" at bounding box center [106, 102] width 39 height 6
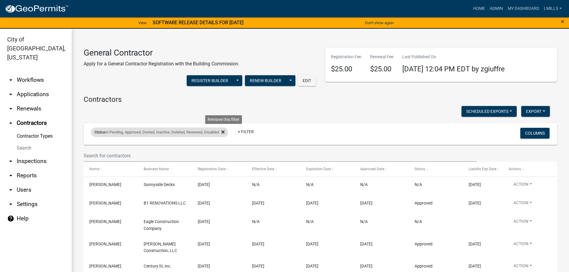
click at [224, 132] on icon at bounding box center [222, 132] width 3 height 5
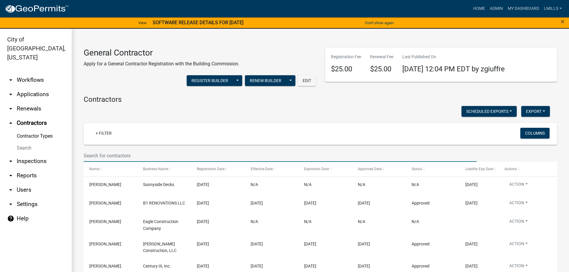
click at [132, 159] on input "text" at bounding box center [280, 156] width 393 height 12
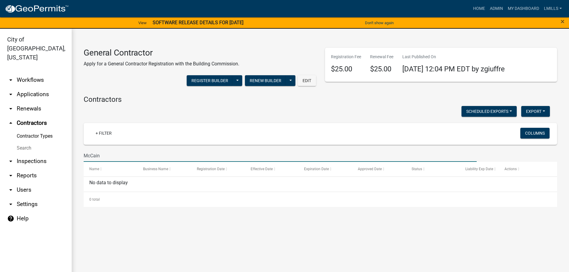
drag, startPoint x: 142, startPoint y: 156, endPoint x: 67, endPoint y: 158, distance: 75.2
click at [67, 158] on div "City of Jeffersonville, Indiana arrow_drop_down Workflows List arrow_drop_down …" at bounding box center [284, 154] width 569 height 250
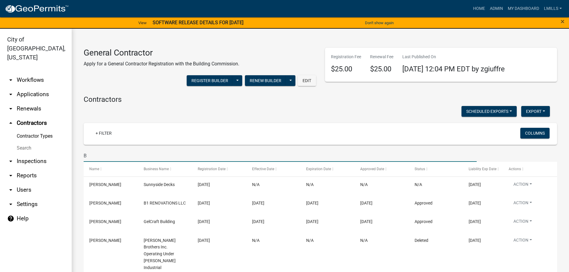
drag, startPoint x: 97, startPoint y: 154, endPoint x: 69, endPoint y: 155, distance: 28.1
click at [69, 155] on div "City of Jeffersonville, Indiana arrow_drop_down Workflows List arrow_drop_down …" at bounding box center [284, 154] width 569 height 250
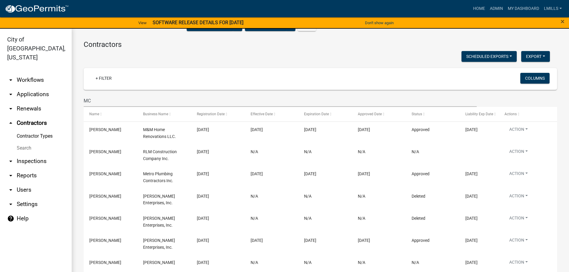
scroll to position [51, 0]
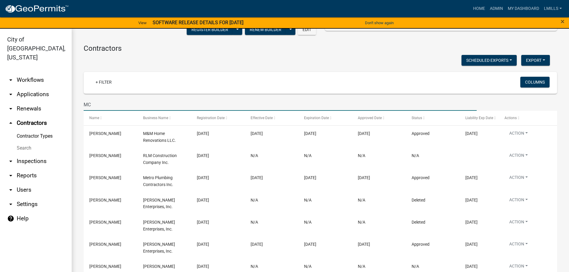
drag, startPoint x: 110, startPoint y: 100, endPoint x: 73, endPoint y: 101, distance: 36.4
click at [73, 101] on div "General Contractor Apply for a General Contractor Registration with the Buildin…" at bounding box center [320, 188] width 497 height 421
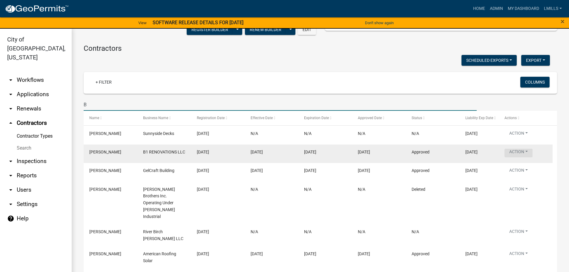
type input "B"
click at [527, 151] on button "Action" at bounding box center [518, 153] width 28 height 9
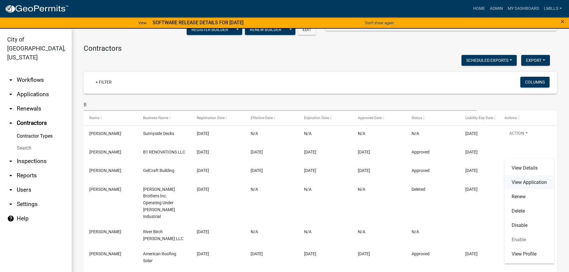
click at [519, 183] on link "View Application" at bounding box center [529, 182] width 50 height 14
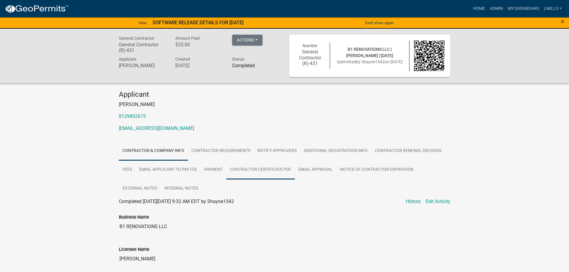
click at [273, 172] on link "Contractor Certificate PDF" at bounding box center [260, 169] width 68 height 19
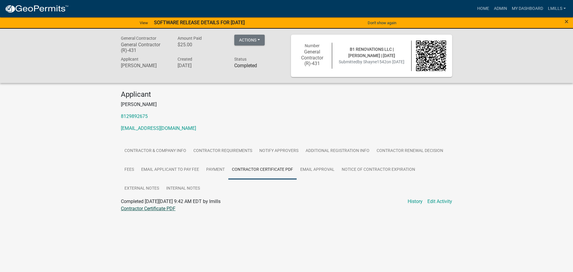
click at [154, 208] on link "Contractor Certificate PDF" at bounding box center [148, 209] width 55 height 6
click at [494, 7] on link "Admin" at bounding box center [501, 8] width 18 height 11
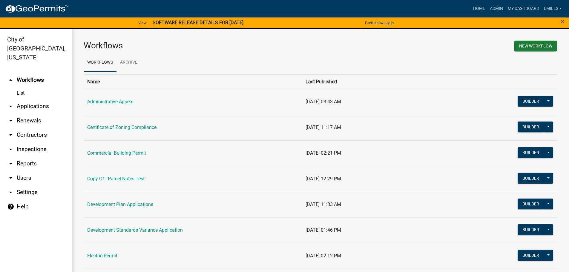
click at [23, 128] on link "arrow_drop_down Contractors" at bounding box center [36, 135] width 72 height 14
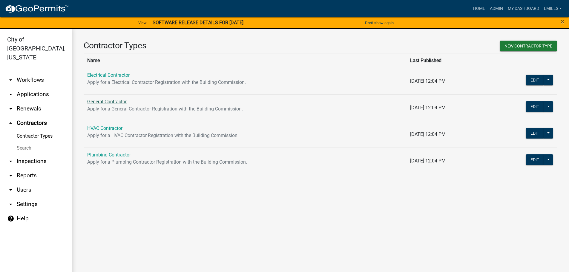
click at [104, 103] on link "General Contractor" at bounding box center [106, 102] width 39 height 6
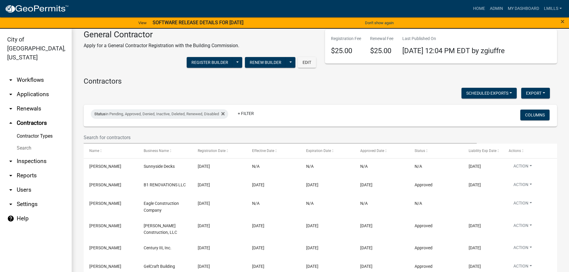
scroll to position [14, 0]
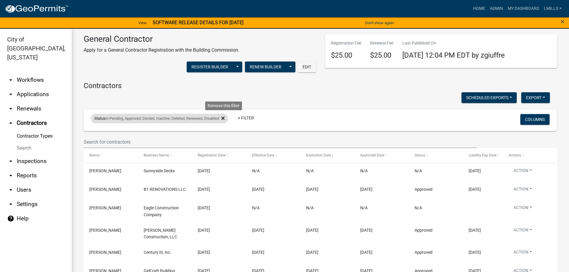
drag, startPoint x: 226, startPoint y: 116, endPoint x: 207, endPoint y: 123, distance: 20.1
click at [224, 116] on icon at bounding box center [222, 118] width 3 height 5
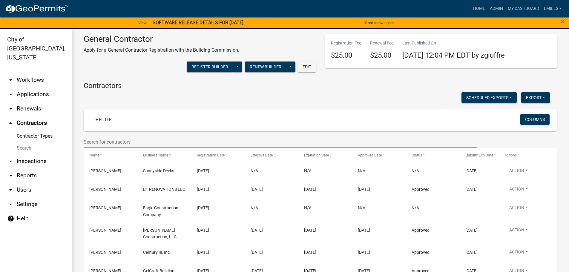
click at [156, 141] on input "text" at bounding box center [280, 142] width 393 height 12
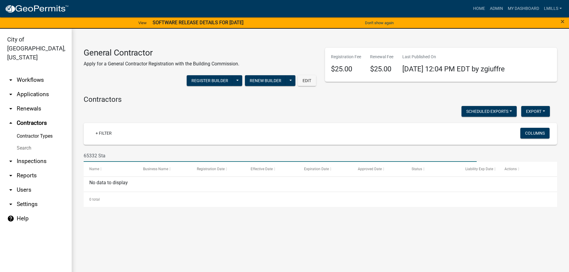
scroll to position [0, 0]
type input "6"
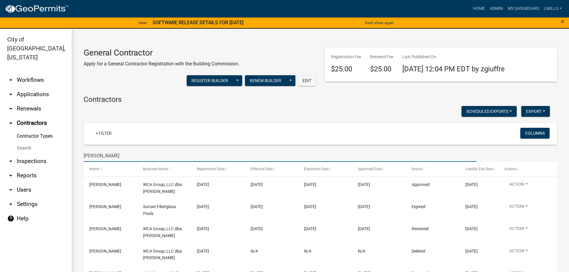
type input "Stacy"
click at [34, 130] on link "Contractor Types" at bounding box center [36, 136] width 72 height 12
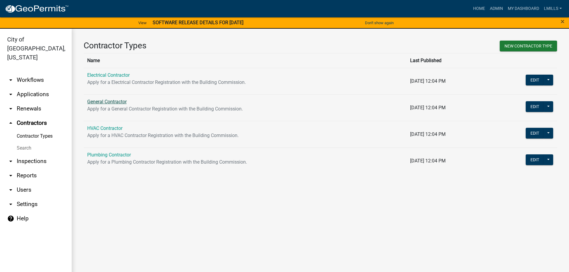
click at [111, 102] on link "General Contractor" at bounding box center [106, 102] width 39 height 6
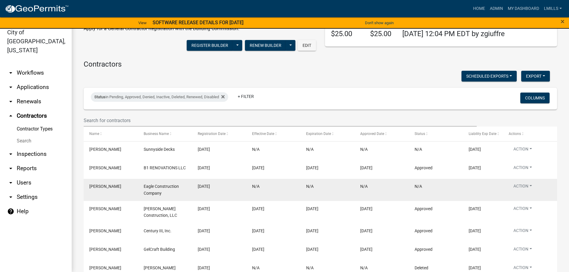
scroll to position [14, 0]
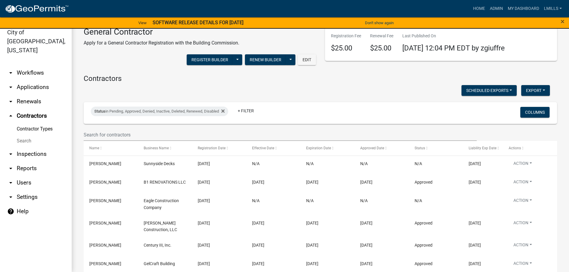
click at [37, 147] on link "arrow_drop_down Inspections" at bounding box center [36, 154] width 72 height 14
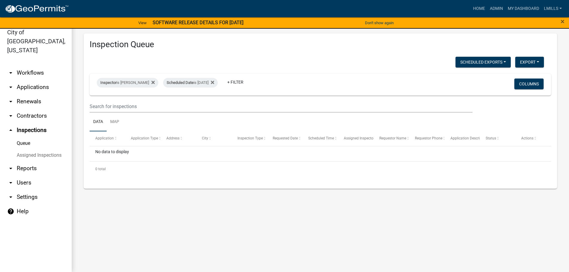
click at [34, 109] on link "arrow_drop_down Contractors" at bounding box center [36, 116] width 72 height 14
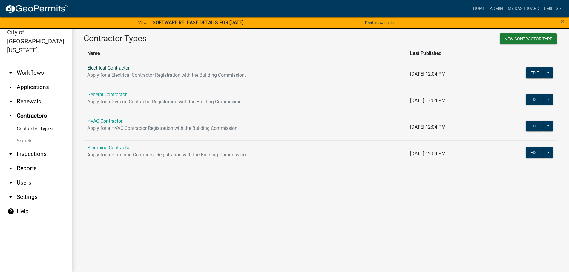
click at [119, 67] on link "Electrical Contractor" at bounding box center [108, 68] width 42 height 6
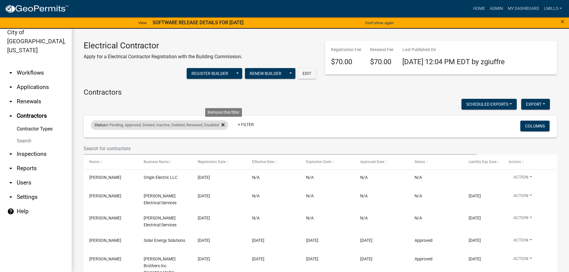
click at [224, 125] on icon at bounding box center [222, 124] width 3 height 5
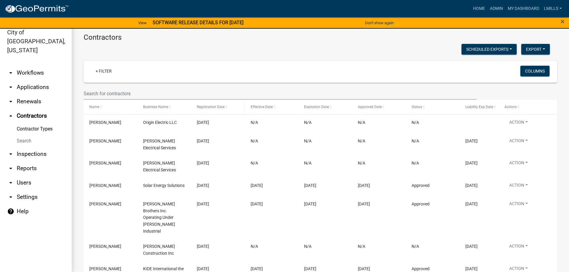
scroll to position [30, 0]
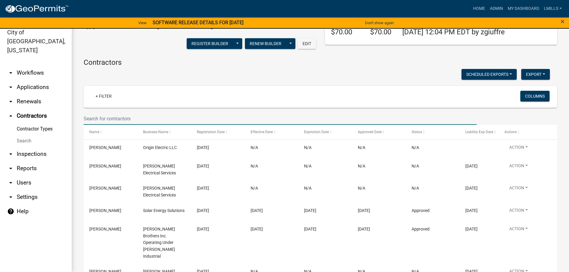
click at [142, 115] on input "text" at bounding box center [280, 119] width 393 height 12
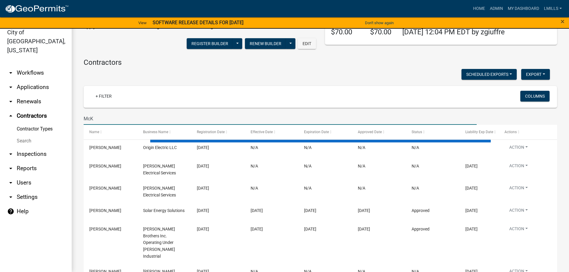
scroll to position [0, 0]
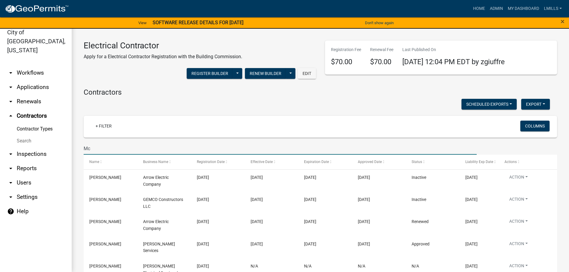
type input "Mc"
click at [33, 123] on link "Contractor Types" at bounding box center [36, 129] width 72 height 12
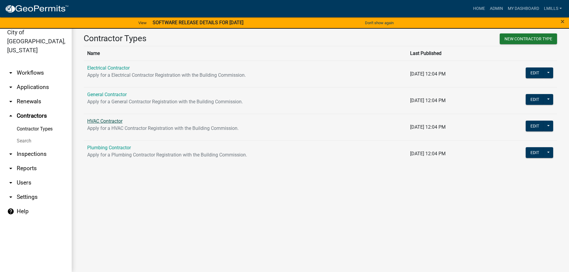
click at [104, 121] on link "HVAC Contractor" at bounding box center [104, 121] width 35 height 6
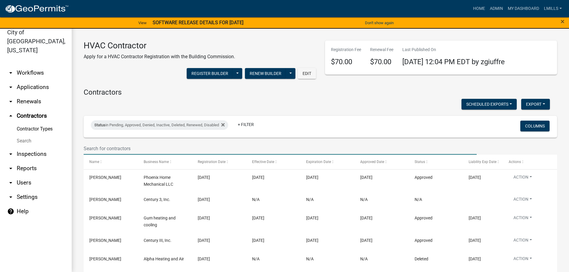
click at [144, 149] on input "text" at bounding box center [280, 148] width 393 height 12
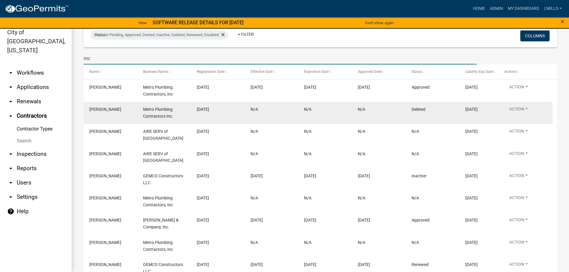
scroll to position [55, 0]
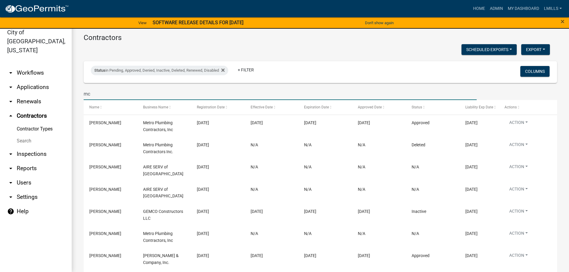
type input "mc"
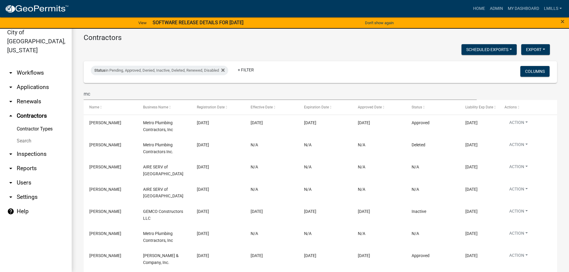
click at [30, 109] on link "arrow_drop_up Contractors" at bounding box center [36, 116] width 72 height 14
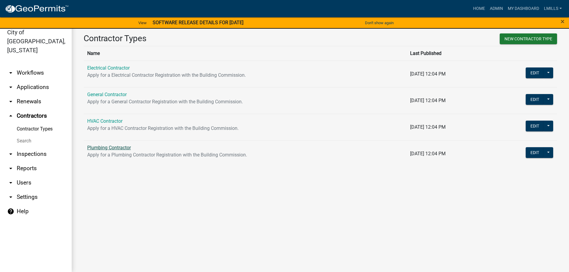
click at [103, 149] on link "Plumbing Contractor" at bounding box center [109, 148] width 44 height 6
click at [103, 149] on main "Contractor Types New Contractor Type Name Last Published Electrical Contractor …" at bounding box center [320, 146] width 497 height 250
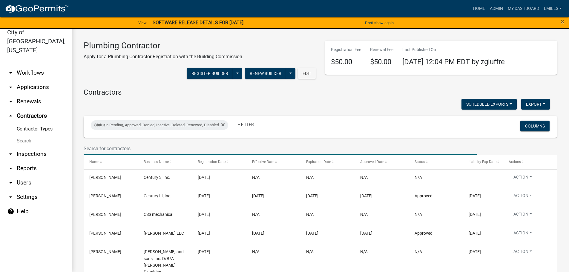
click at [147, 142] on input "text" at bounding box center [280, 148] width 393 height 12
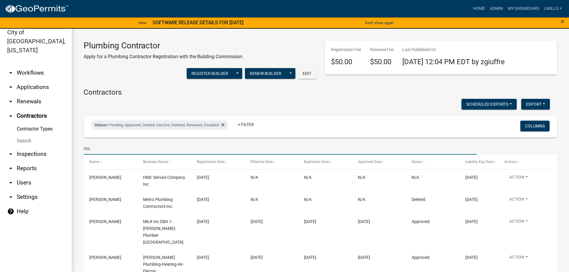
type input "mc"
click at [35, 123] on link "Contractor Types" at bounding box center [36, 129] width 72 height 12
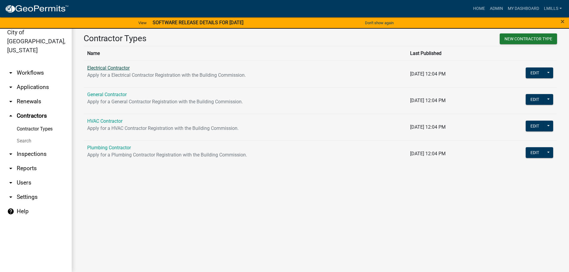
click at [111, 67] on link "Electrical Contractor" at bounding box center [108, 68] width 42 height 6
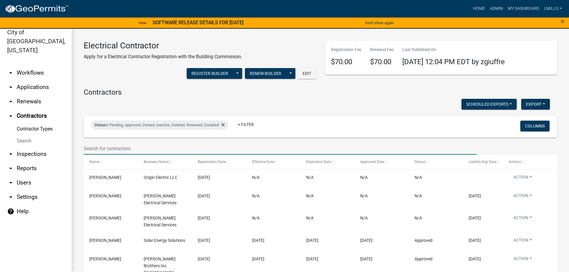
click at [171, 151] on input "text" at bounding box center [280, 148] width 393 height 12
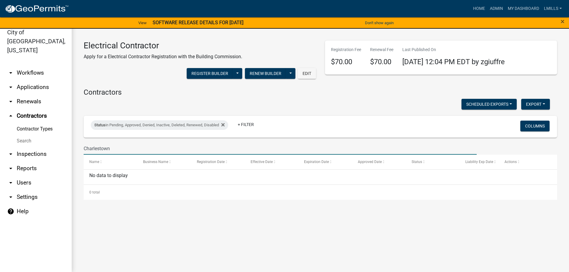
type input "Charlestown"
click at [38, 109] on link "arrow_drop_up Contractors" at bounding box center [36, 116] width 72 height 14
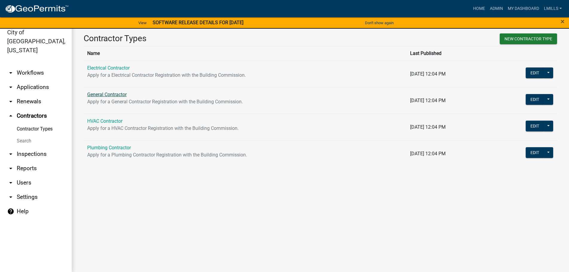
click at [106, 97] on link "General Contractor" at bounding box center [106, 95] width 39 height 6
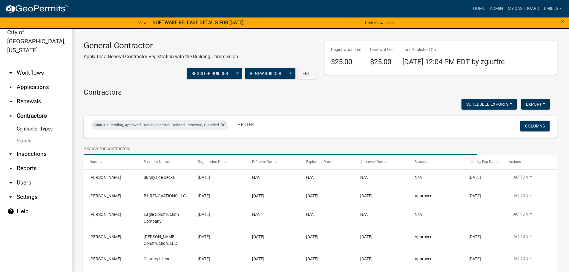
click at [143, 149] on input "text" at bounding box center [280, 148] width 393 height 12
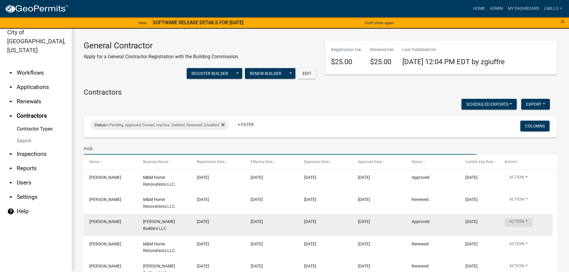
type input "mck"
click at [528, 221] on button "Action" at bounding box center [518, 222] width 28 height 9
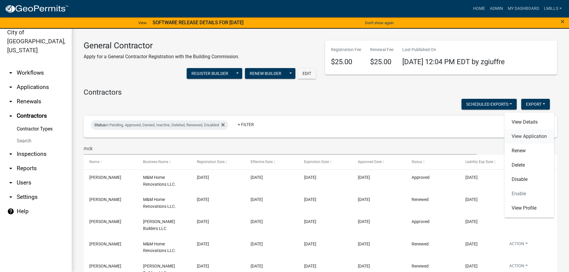
click at [536, 136] on link "View Application" at bounding box center [529, 136] width 50 height 14
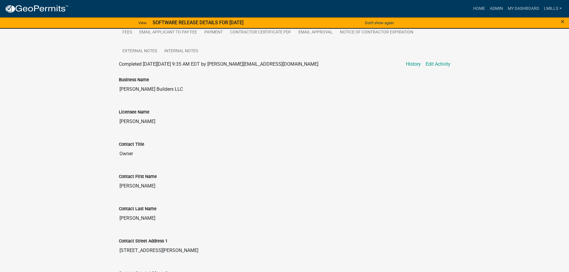
scroll to position [90, 0]
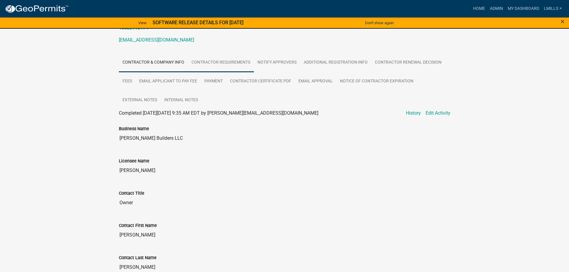
click at [207, 61] on link "Contractor Requirements" at bounding box center [221, 62] width 66 height 19
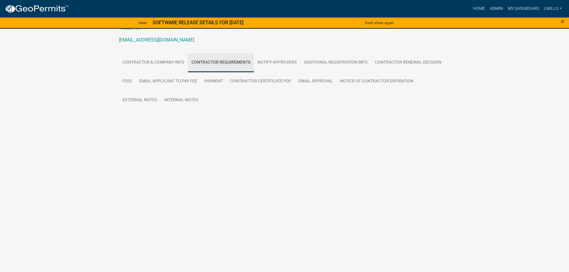
scroll to position [54, 0]
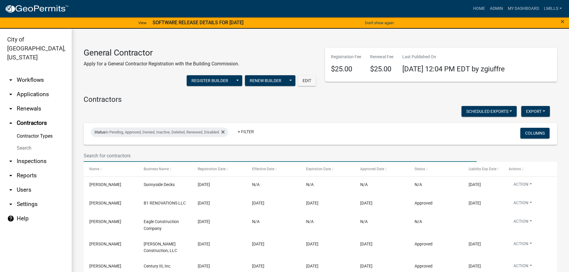
click at [154, 154] on input "text" at bounding box center [280, 156] width 393 height 12
type input "n"
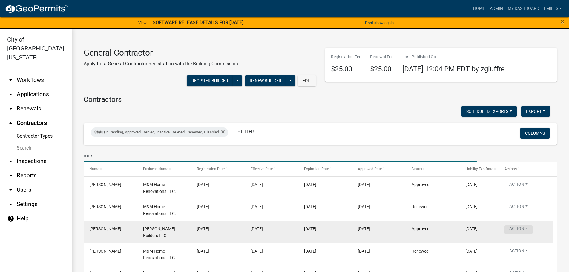
type input "mck"
click at [530, 228] on button "Action" at bounding box center [518, 229] width 28 height 9
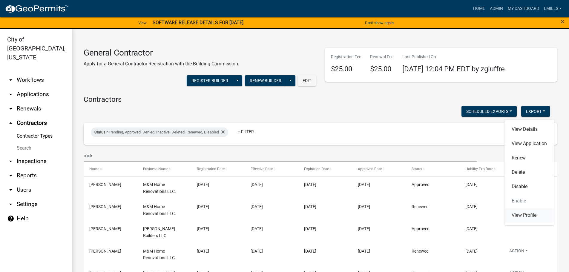
click at [533, 214] on link "View Profile" at bounding box center [529, 215] width 50 height 14
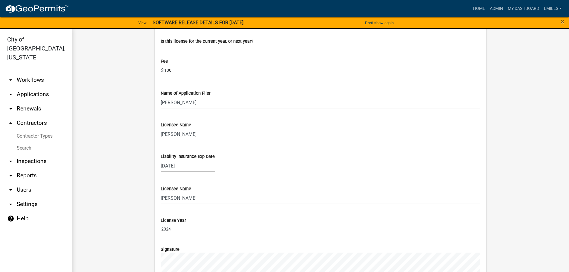
scroll to position [537, 0]
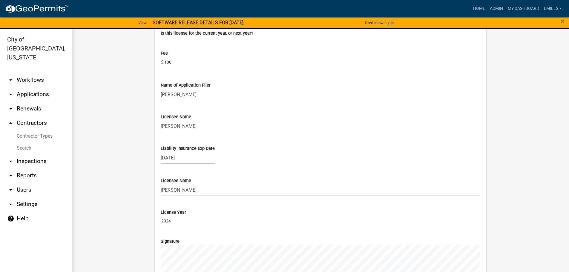
select select "9"
select select "2025"
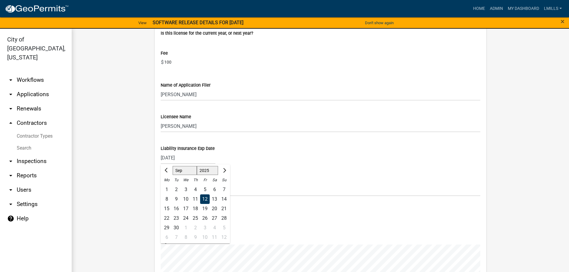
drag, startPoint x: 195, startPoint y: 158, endPoint x: 173, endPoint y: 159, distance: 22.7
click at [173, 159] on input "09/12/2025" at bounding box center [188, 158] width 55 height 12
click at [223, 170] on span "Next month" at bounding box center [223, 170] width 4 height 4
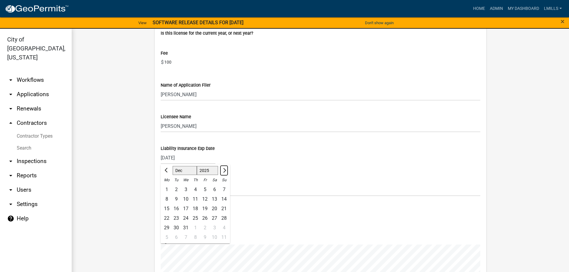
click at [223, 170] on span "Next month" at bounding box center [223, 170] width 4 height 4
select select "1"
select select "2026"
click at [223, 170] on span "Next month" at bounding box center [223, 170] width 4 height 4
select select "2"
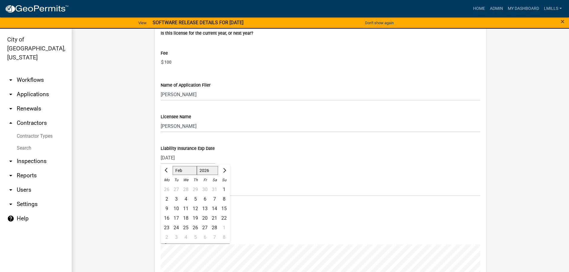
click at [164, 228] on div "23" at bounding box center [167, 228] width 10 height 10
type input "02/23/2026"
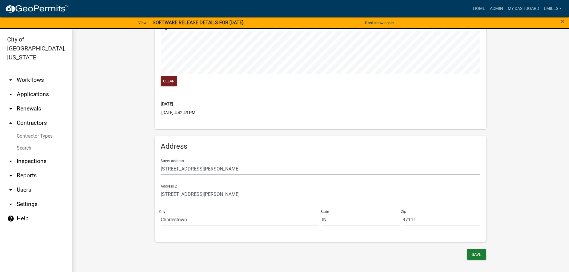
scroll to position [752, 0]
click at [479, 254] on button "Save" at bounding box center [476, 253] width 19 height 11
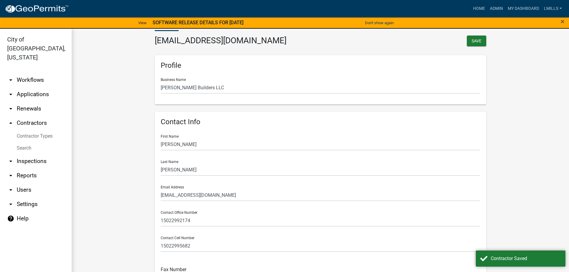
scroll to position [0, 0]
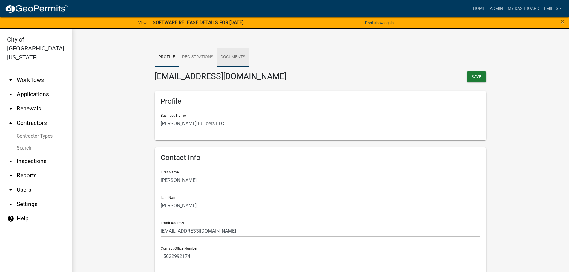
click at [233, 57] on link "Documents" at bounding box center [233, 57] width 32 height 19
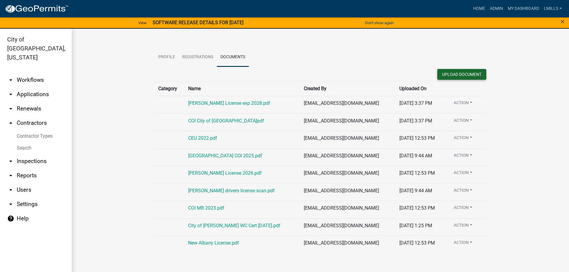
click at [456, 73] on button "Upload Document" at bounding box center [461, 74] width 49 height 11
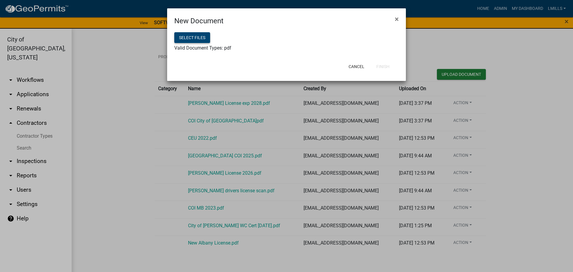
click at [195, 38] on button "Select files" at bounding box center [192, 37] width 36 height 11
click at [192, 37] on button "Select files" at bounding box center [192, 37] width 36 height 11
click at [387, 68] on button "Finish" at bounding box center [383, 66] width 23 height 11
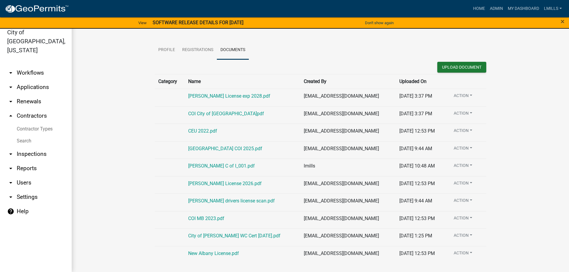
click at [34, 80] on link "arrow_drop_down Applications" at bounding box center [36, 87] width 72 height 14
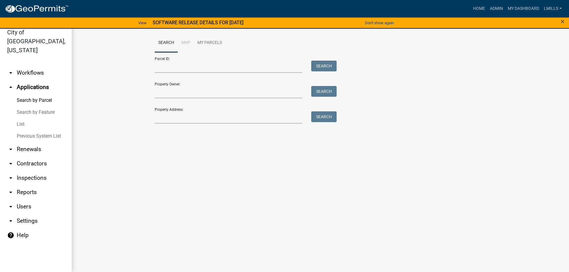
click at [34, 66] on link "arrow_drop_down Workflows" at bounding box center [36, 73] width 72 height 14
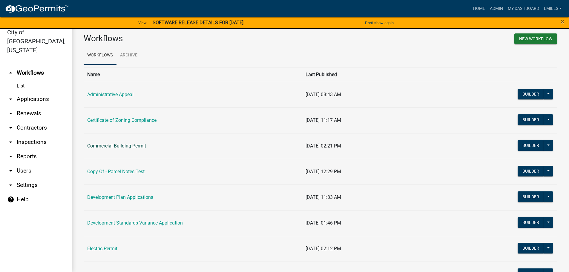
click at [123, 145] on link "Commercial Building Permit" at bounding box center [116, 146] width 59 height 6
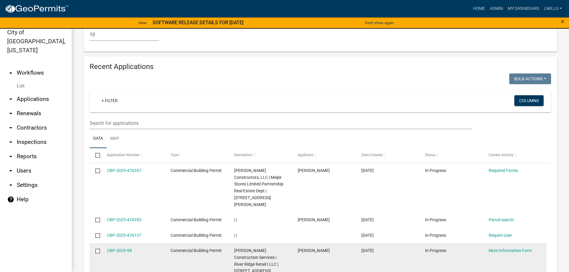
scroll to position [537, 0]
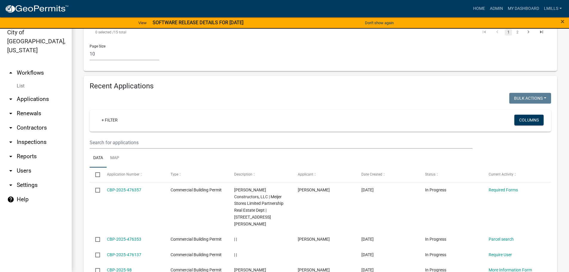
click at [38, 121] on link "arrow_drop_down Contractors" at bounding box center [36, 128] width 72 height 14
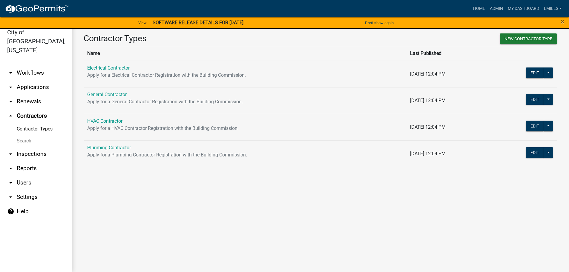
click at [33, 80] on link "arrow_drop_down Applications" at bounding box center [36, 87] width 72 height 14
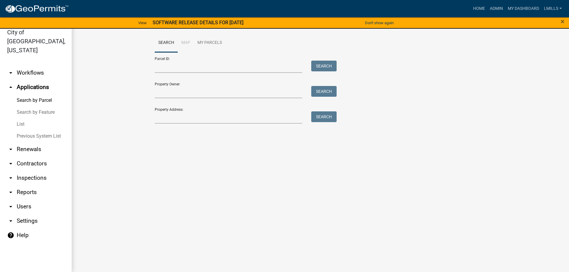
click at [36, 156] on link "arrow_drop_down Contractors" at bounding box center [36, 163] width 72 height 14
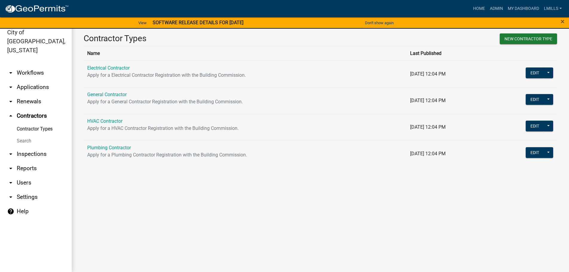
click at [30, 80] on link "arrow_drop_down Applications" at bounding box center [36, 87] width 72 height 14
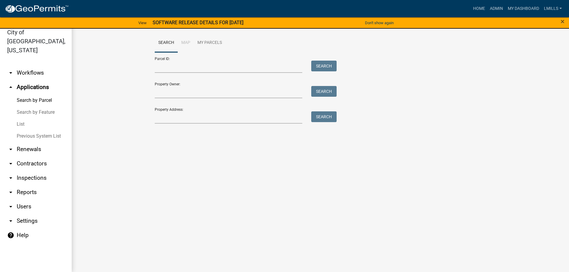
click at [22, 66] on link "arrow_drop_down Workflows" at bounding box center [36, 73] width 72 height 14
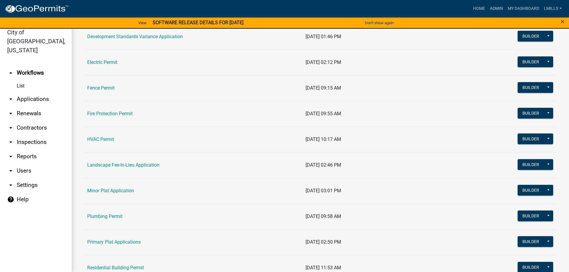
scroll to position [239, 0]
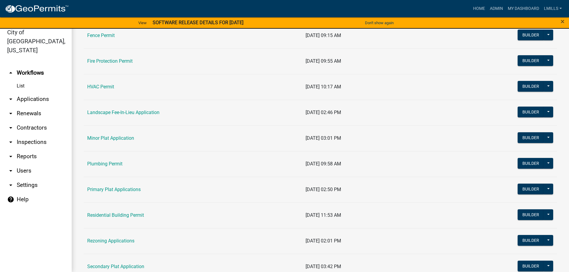
click at [122, 167] on td "Plumbing Permit" at bounding box center [193, 164] width 218 height 26
click at [116, 164] on link "Plumbing Permit" at bounding box center [104, 164] width 35 height 6
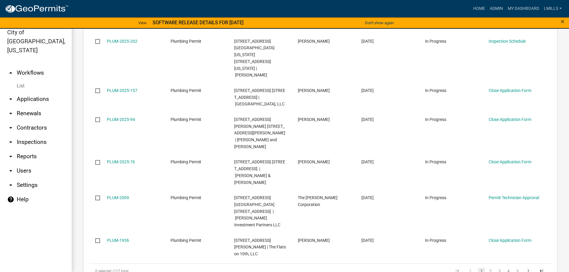
scroll to position [291, 0]
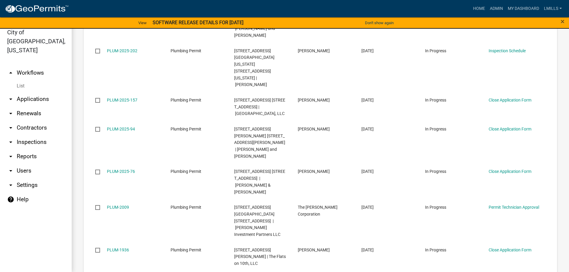
click at [20, 92] on link "arrow_drop_down Applications" at bounding box center [36, 99] width 72 height 14
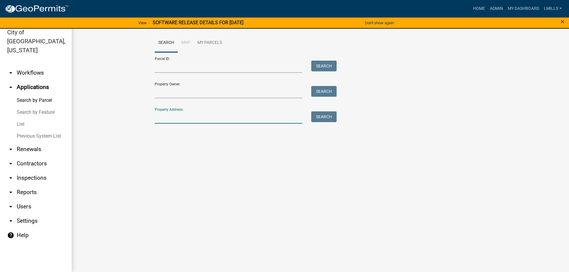
click at [185, 117] on input "Property Address:" at bounding box center [229, 117] width 148 height 12
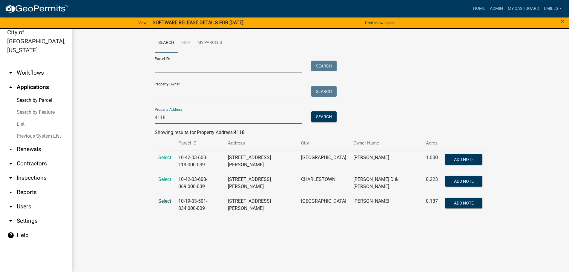
type input "4118"
click at [165, 200] on span "Select" at bounding box center [164, 201] width 13 height 6
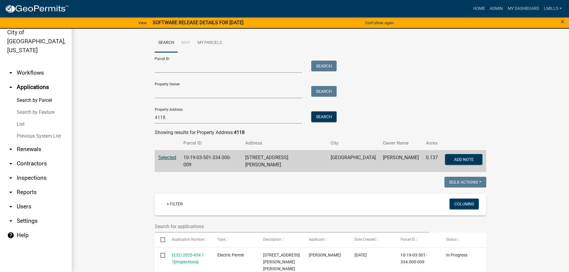
click at [31, 66] on link "arrow_drop_down Workflows" at bounding box center [36, 73] width 72 height 14
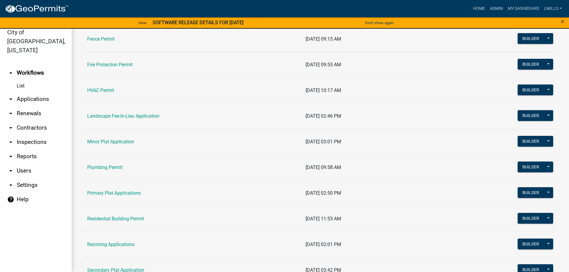
scroll to position [239, 0]
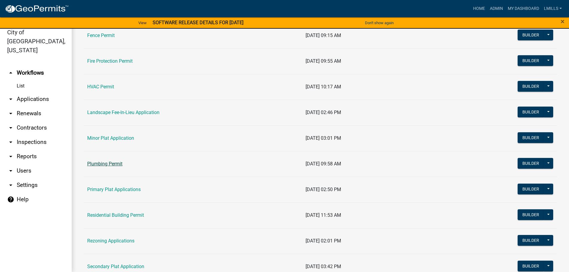
click at [115, 164] on link "Plumbing Permit" at bounding box center [104, 164] width 35 height 6
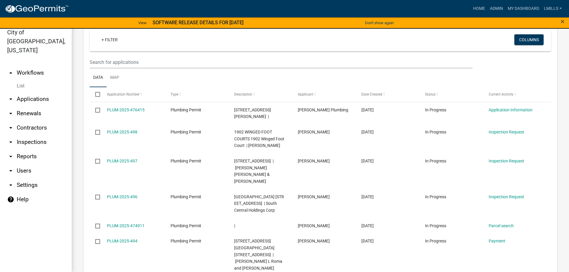
scroll to position [619, 0]
click at [39, 92] on link "arrow_drop_down Applications" at bounding box center [36, 99] width 72 height 14
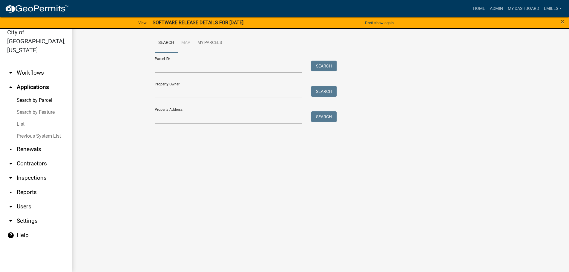
click at [36, 66] on link "arrow_drop_down Workflows" at bounding box center [36, 73] width 72 height 14
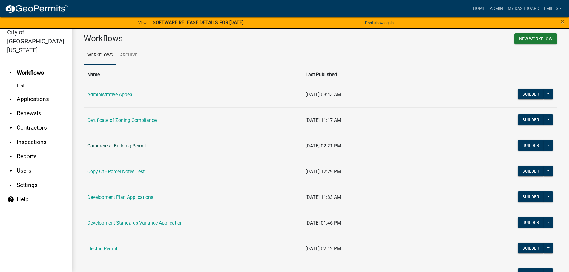
click at [124, 146] on link "Commercial Building Permit" at bounding box center [116, 146] width 59 height 6
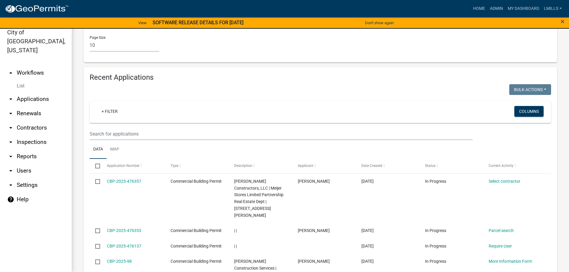
scroll to position [567, 0]
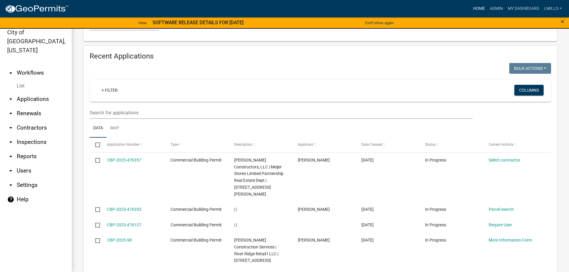
click at [479, 9] on link "Home" at bounding box center [478, 8] width 17 height 11
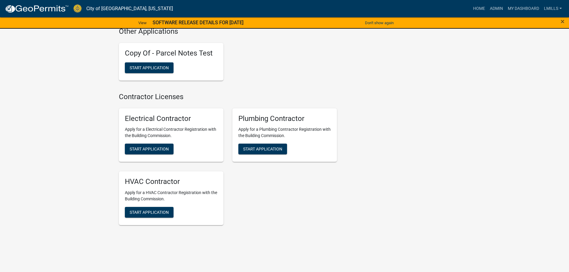
scroll to position [1558, 0]
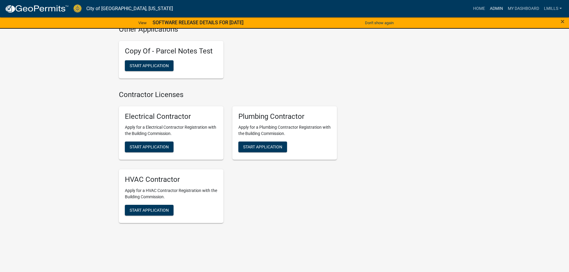
click at [496, 8] on link "Admin" at bounding box center [496, 8] width 18 height 11
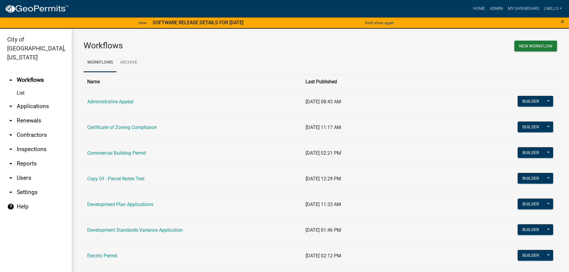
click at [36, 128] on link "arrow_drop_down Contractors" at bounding box center [36, 135] width 72 height 14
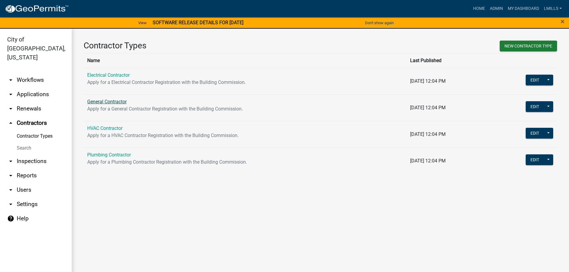
click at [105, 102] on link "General Contractor" at bounding box center [106, 102] width 39 height 6
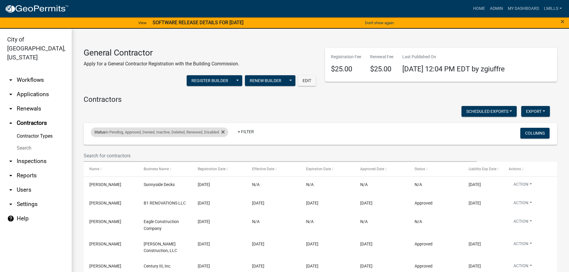
click at [227, 132] on div "Status in Pending, Approved, Denied, Inactive, Deleted, Renewed, Disabled" at bounding box center [159, 132] width 137 height 10
select select "1: '0'"
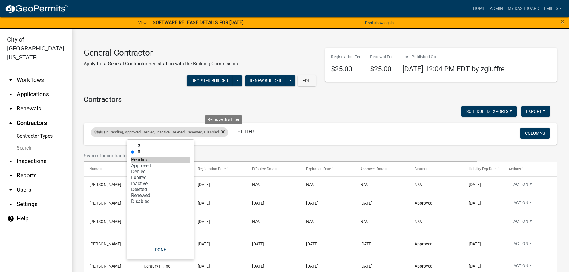
click at [224, 131] on icon at bounding box center [222, 131] width 3 height 3
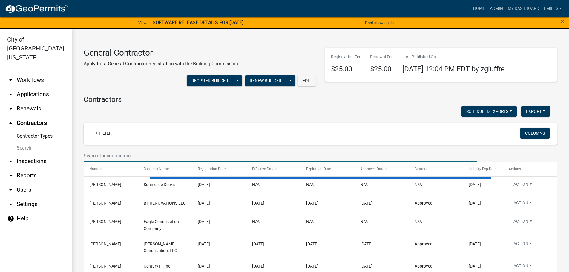
click at [150, 154] on input "text" at bounding box center [280, 156] width 393 height 12
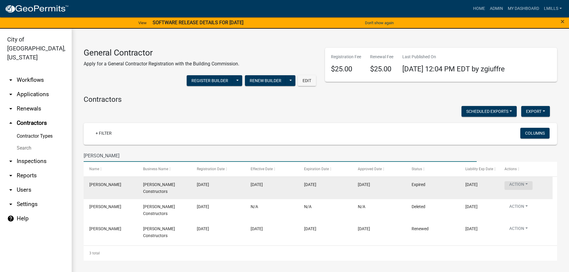
type input "Badgett"
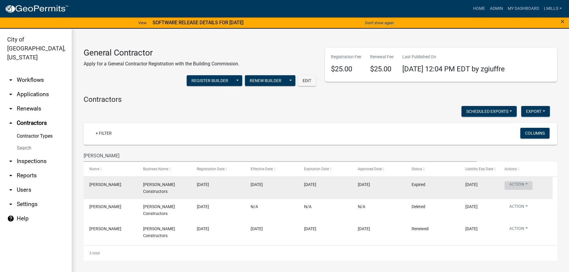
click at [527, 183] on button "Action" at bounding box center [518, 185] width 28 height 9
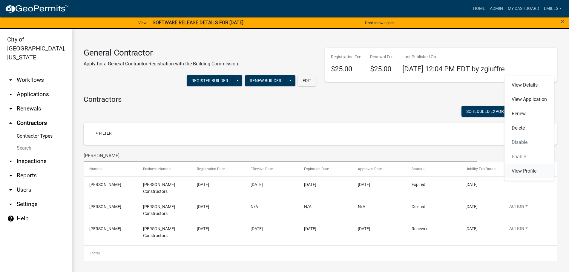
click at [530, 170] on link "View Profile" at bounding box center [529, 171] width 50 height 14
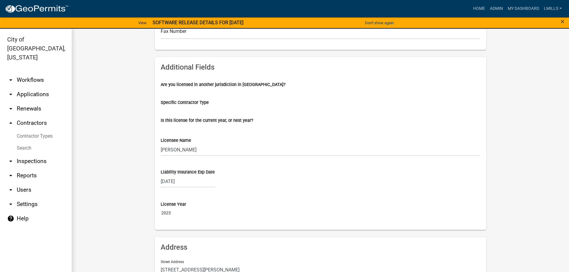
scroll to position [257, 0]
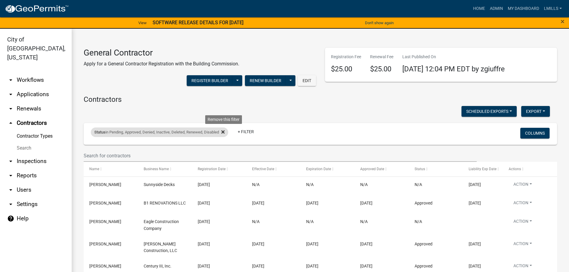
click at [224, 132] on icon at bounding box center [222, 132] width 3 height 5
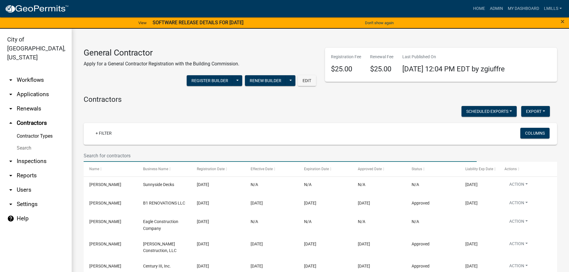
click at [152, 157] on input "text" at bounding box center [280, 156] width 393 height 12
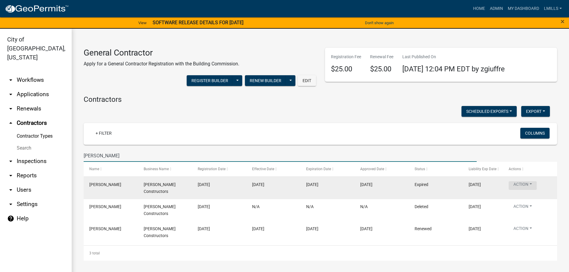
type input "badgett"
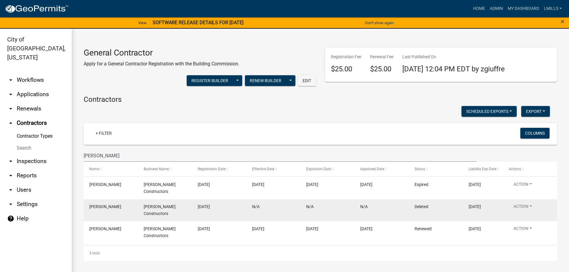
drag, startPoint x: 530, startPoint y: 184, endPoint x: 452, endPoint y: 196, distance: 79.8
click at [452, 199] on datatable-body-cell "Deleted" at bounding box center [436, 210] width 54 height 22
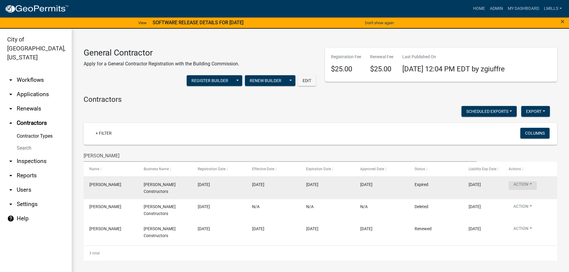
click at [530, 184] on button "Action" at bounding box center [522, 185] width 28 height 9
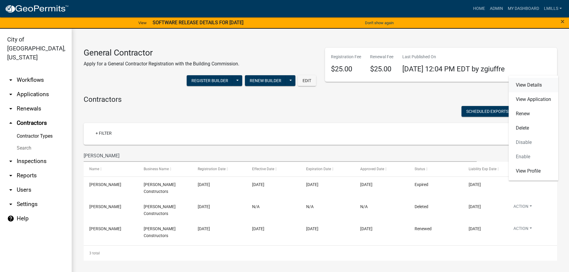
click at [539, 86] on link "View Details" at bounding box center [533, 85] width 50 height 14
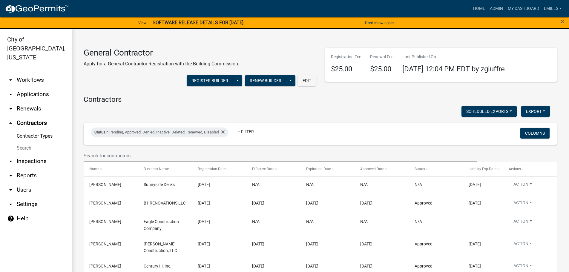
click at [40, 87] on link "arrow_drop_down Applications" at bounding box center [36, 94] width 72 height 14
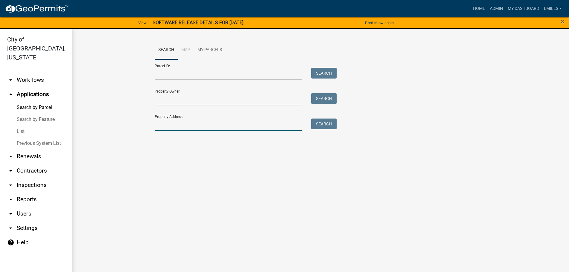
click at [205, 124] on input "Property Address:" at bounding box center [229, 125] width 148 height 12
click at [322, 125] on button "Search" at bounding box center [323, 124] width 25 height 11
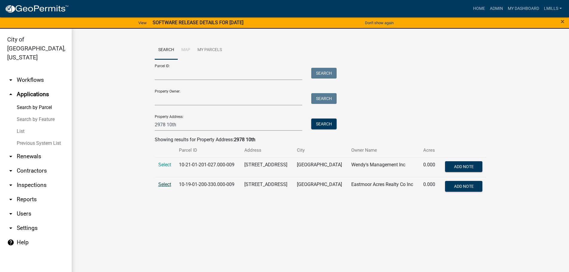
click at [164, 184] on span "Select" at bounding box center [164, 184] width 13 height 6
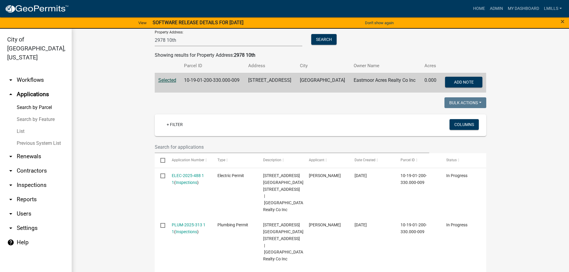
scroll to position [30, 0]
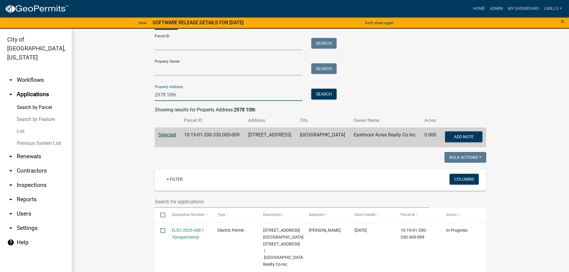
drag, startPoint x: 191, startPoint y: 94, endPoint x: 153, endPoint y: 92, distance: 38.3
click at [155, 92] on input "2978 10th" at bounding box center [229, 95] width 148 height 12
type input "3015 Utica"
click at [325, 91] on button "Search" at bounding box center [323, 94] width 25 height 11
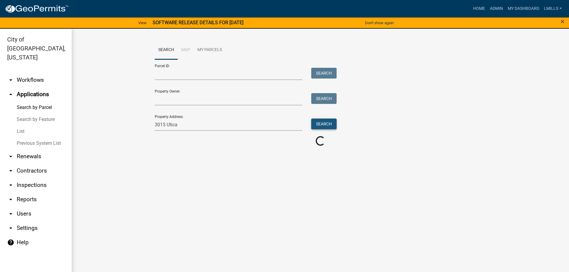
scroll to position [0, 0]
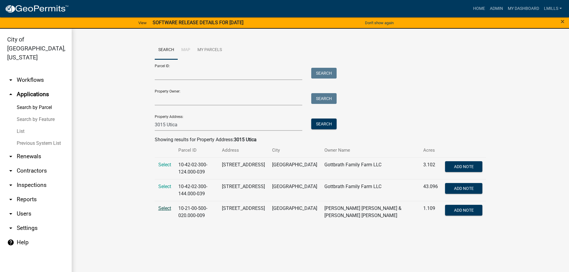
click at [164, 208] on span "Select" at bounding box center [164, 208] width 13 height 6
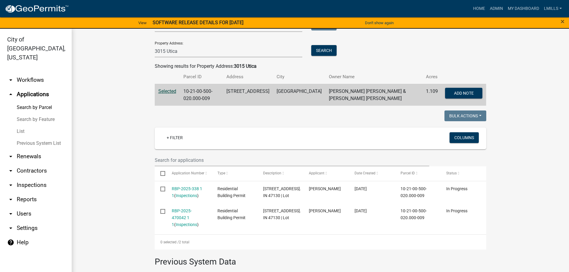
scroll to position [119, 0]
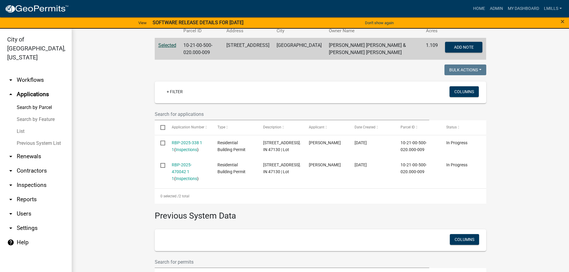
click at [38, 87] on link "arrow_drop_up Applications" at bounding box center [36, 94] width 72 height 14
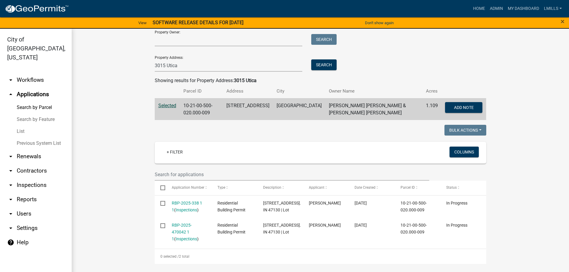
scroll to position [0, 0]
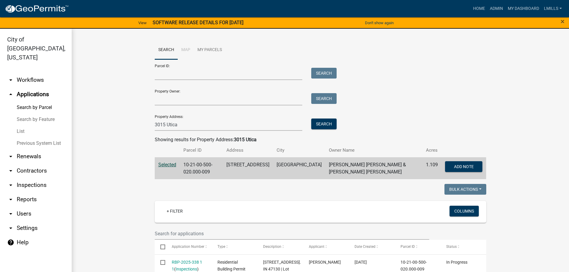
click at [18, 125] on link "List" at bounding box center [36, 131] width 72 height 12
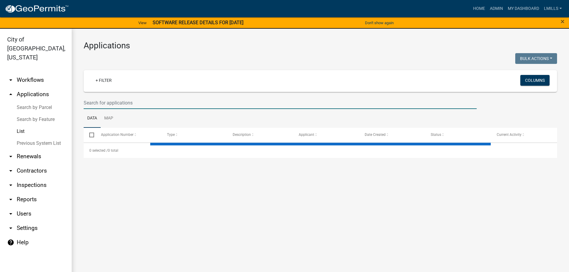
click at [152, 106] on input "text" at bounding box center [280, 103] width 393 height 12
select select "3: 100"
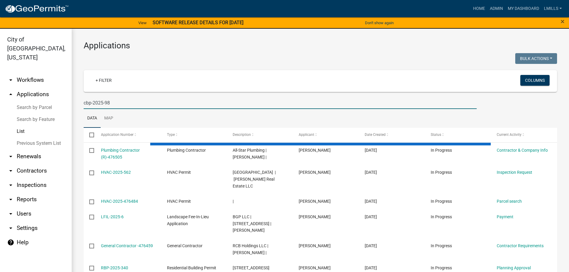
type input "cbp-2025-98"
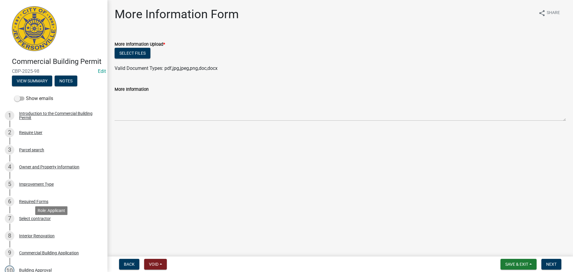
click at [36, 221] on div "Select contractor" at bounding box center [35, 218] width 32 height 4
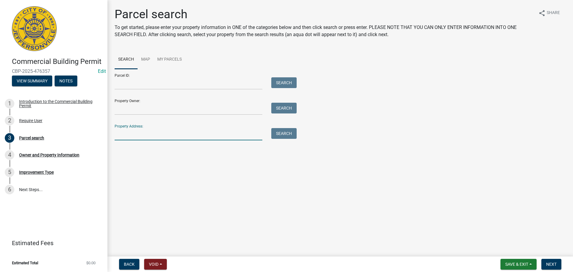
click at [161, 131] on input "Property Address:" at bounding box center [189, 134] width 148 height 12
type input "2750 Alli"
click at [285, 131] on button "Search" at bounding box center [283, 133] width 25 height 11
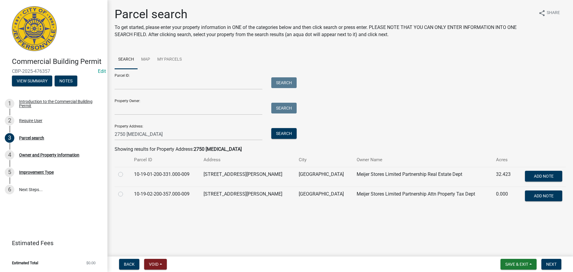
click at [125, 171] on label at bounding box center [125, 171] width 0 height 0
click at [125, 175] on input "radio" at bounding box center [127, 173] width 4 height 4
radio input "true"
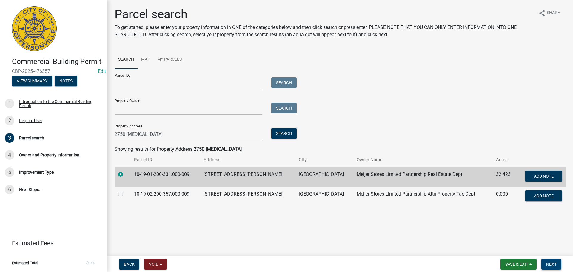
click at [556, 266] on span "Next" at bounding box center [551, 264] width 10 height 5
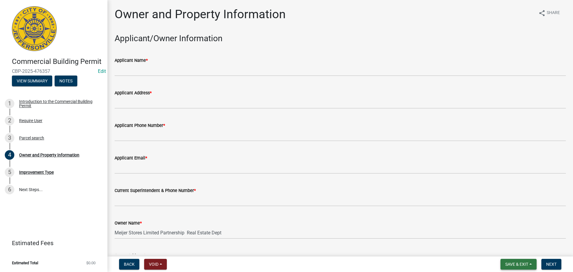
click at [516, 262] on span "Save & Exit" at bounding box center [516, 264] width 23 height 5
click at [510, 235] on button "Save" at bounding box center [513, 234] width 48 height 14
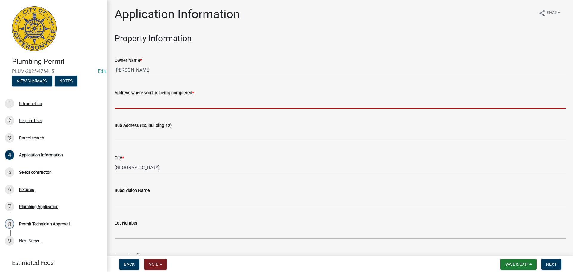
click at [174, 102] on input "Address where work is being completed *" at bounding box center [340, 102] width 451 height 12
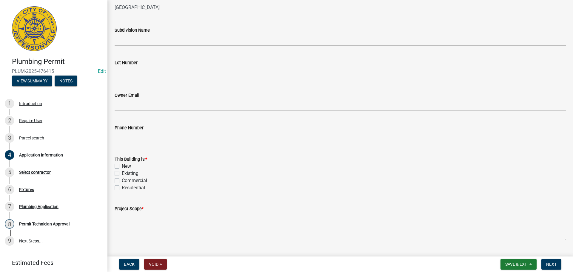
scroll to position [175, 0]
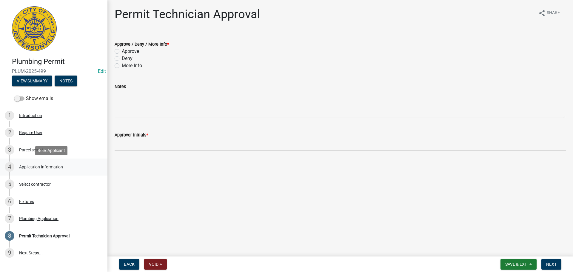
click at [37, 167] on div "Application Information" at bounding box center [41, 167] width 44 height 4
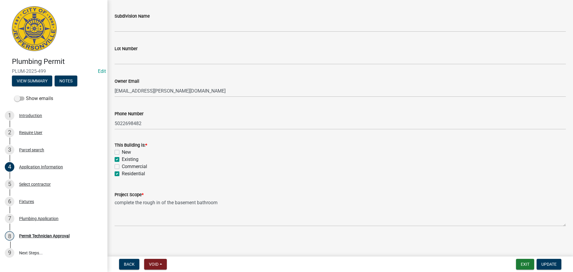
scroll to position [175, 0]
click at [26, 203] on div "Fixtures" at bounding box center [26, 201] width 15 height 4
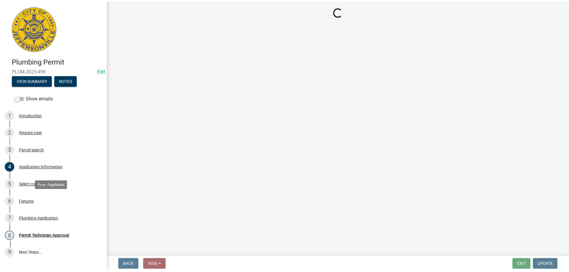
scroll to position [0, 0]
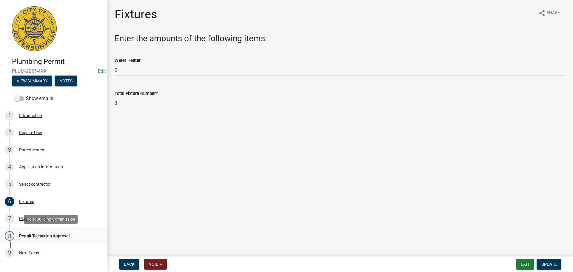
click at [44, 236] on div "Permit Technician Approval" at bounding box center [44, 236] width 50 height 4
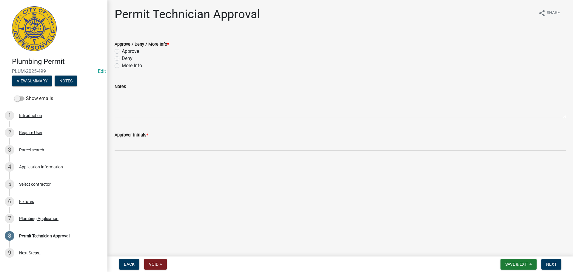
click at [129, 50] on label "Approve" at bounding box center [130, 51] width 17 height 7
click at [126, 50] on input "Approve" at bounding box center [124, 50] width 4 height 4
radio input "true"
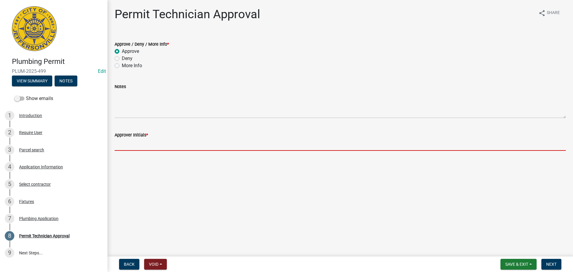
click at [152, 146] on input "Approver Initials *" at bounding box center [340, 145] width 451 height 12
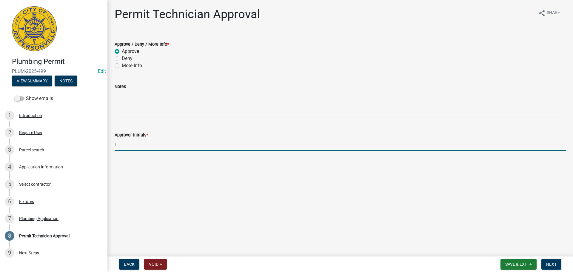
type input "lm"
click at [553, 263] on span "Next" at bounding box center [551, 264] width 10 height 5
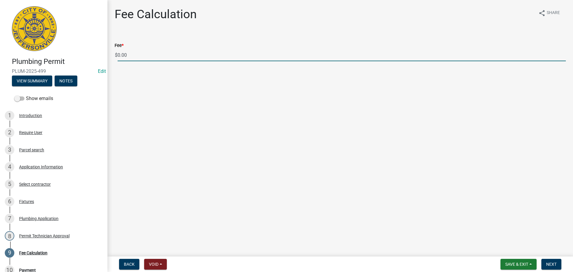
drag, startPoint x: 112, startPoint y: 54, endPoint x: 104, endPoint y: 54, distance: 7.5
click at [104, 54] on div "Plumbing Permit PLUM-2025-499 Edit View Summary Notes Show emails 1 Introductio…" at bounding box center [286, 136] width 573 height 272
type input "85.00"
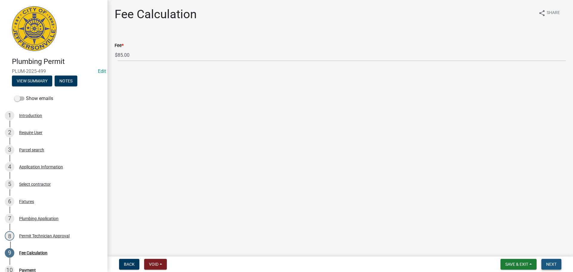
click at [557, 264] on span "Next" at bounding box center [551, 264] width 10 height 5
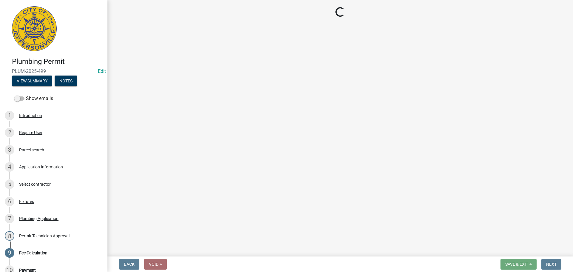
select select "3: 3"
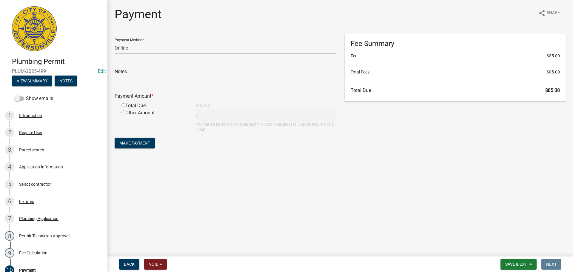
click at [410, 195] on main "Payment share Share Payment Method * Credit Card POS Check Cash Online Notes Pa…" at bounding box center [340, 127] width 466 height 254
click at [514, 264] on span "Save & Exit" at bounding box center [516, 264] width 23 height 5
click at [516, 248] on button "Save & Exit" at bounding box center [513, 248] width 48 height 14
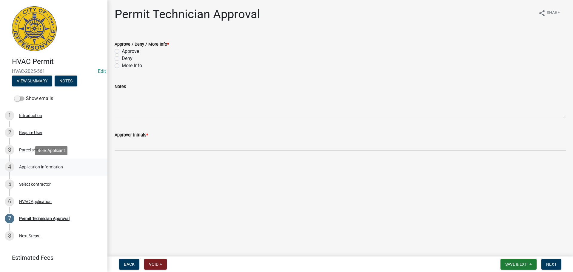
click at [46, 166] on div "Application Information" at bounding box center [41, 167] width 44 height 4
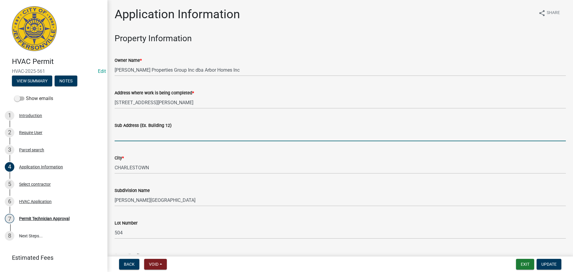
click at [165, 137] on input "Sub Address (Ex. Building 12)" at bounding box center [340, 135] width 451 height 12
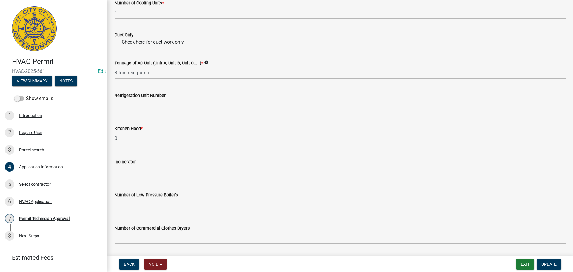
scroll to position [358, 0]
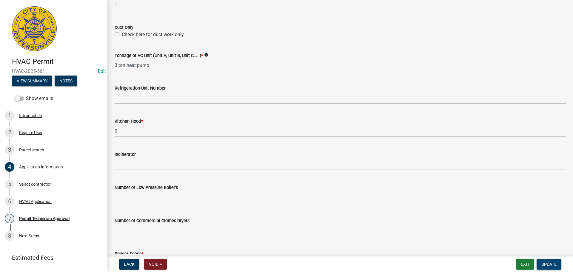
type input "[STREET_ADDRESS][PERSON_NAME]"
click at [551, 267] on span "Update" at bounding box center [549, 264] width 15 height 5
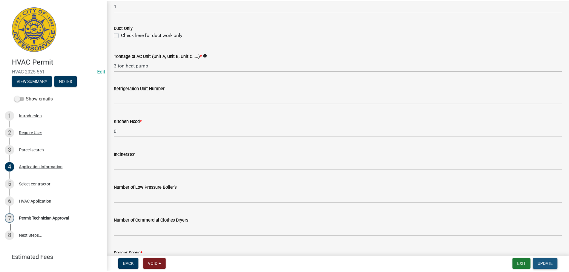
scroll to position [0, 0]
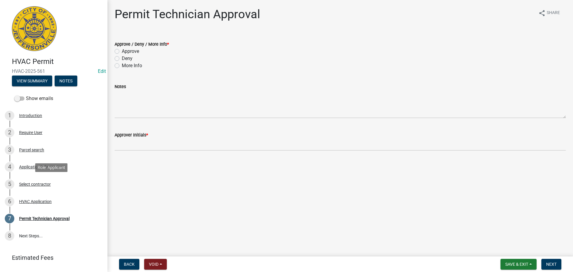
click at [38, 183] on div "Select contractor" at bounding box center [35, 184] width 32 height 4
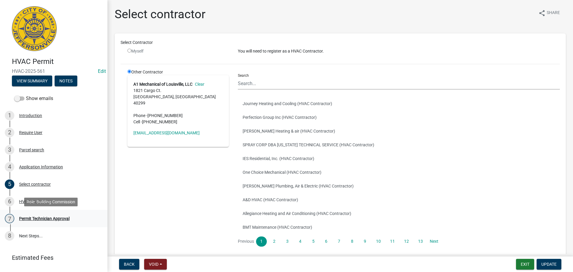
click at [33, 218] on div "Permit Technician Approval" at bounding box center [44, 218] width 50 height 4
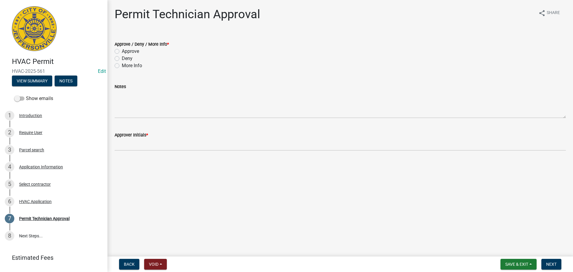
click at [137, 53] on label "Approve" at bounding box center [130, 51] width 17 height 7
click at [126, 52] on input "Approve" at bounding box center [124, 50] width 4 height 4
radio input "true"
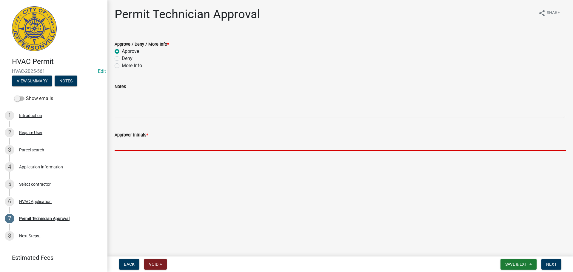
click at [136, 144] on input "Approver Initials *" at bounding box center [340, 145] width 451 height 12
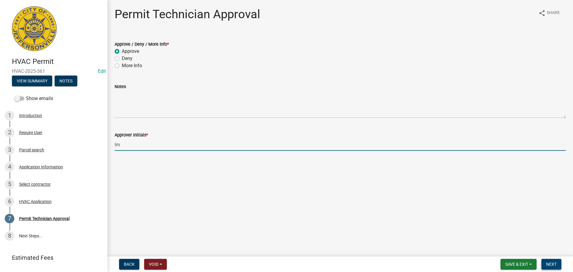
type input "lm"
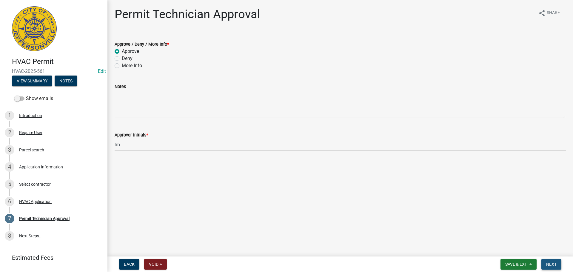
click at [550, 263] on span "Next" at bounding box center [551, 264] width 10 height 5
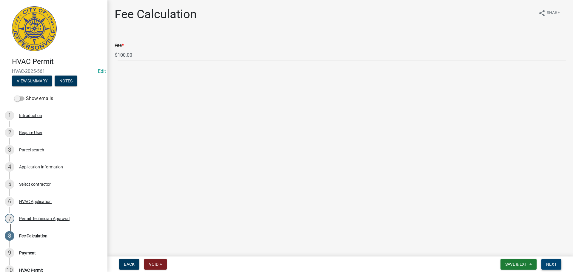
click at [553, 263] on span "Next" at bounding box center [551, 264] width 10 height 5
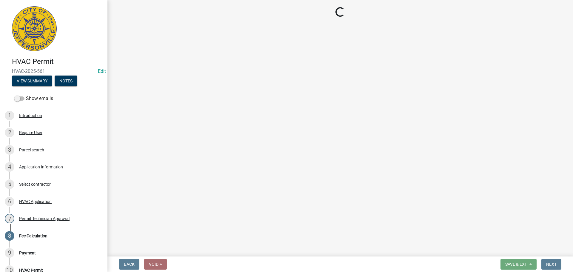
select select "3: 3"
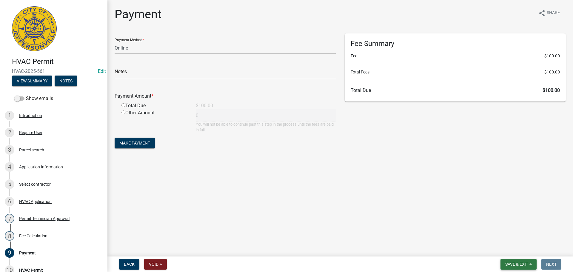
click at [524, 266] on span "Save & Exit" at bounding box center [516, 264] width 23 height 5
click at [502, 245] on button "Save & Exit" at bounding box center [513, 248] width 48 height 14
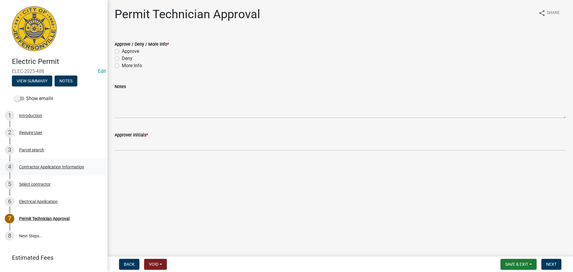
click at [37, 168] on div "Contractor Application Information" at bounding box center [51, 167] width 65 height 4
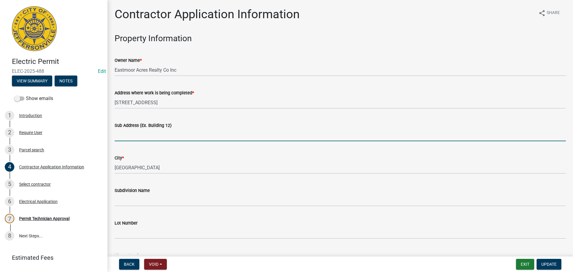
click at [183, 136] on input "Sub Address (Ex. Building 12)" at bounding box center [340, 135] width 451 height 12
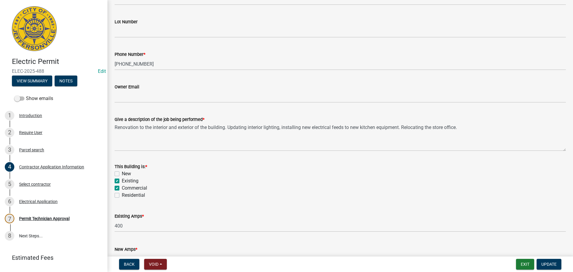
scroll to position [241, 0]
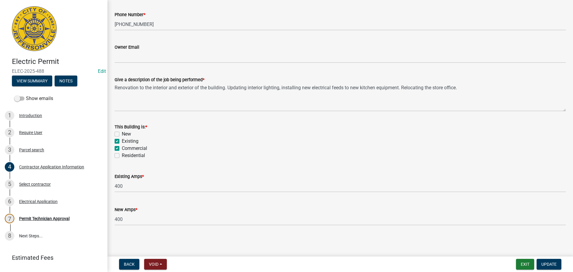
type input "2978 E 10th Street"
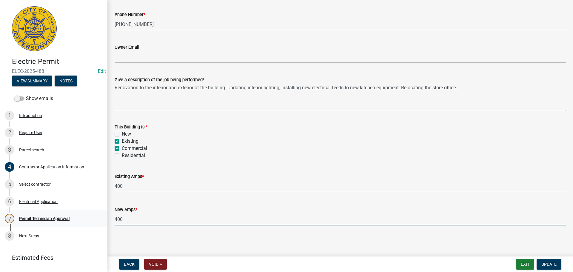
drag, startPoint x: 137, startPoint y: 223, endPoint x: 98, endPoint y: 223, distance: 39.1
click at [98, 223] on div "Electric Permit ELEC-2025-488 Edit View Summary Notes Show emails 1 Introductio…" at bounding box center [286, 136] width 573 height 272
type input "0"
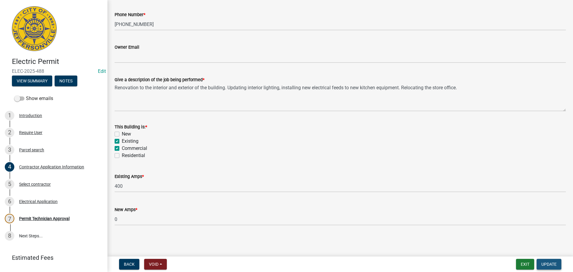
click at [556, 262] on span "Update" at bounding box center [549, 264] width 15 height 5
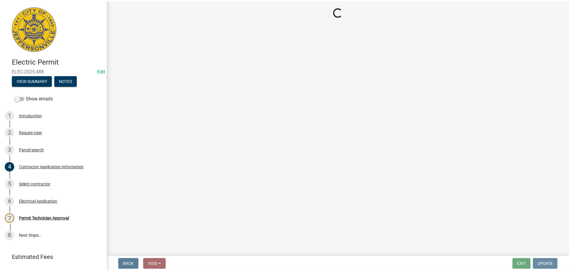
scroll to position [0, 0]
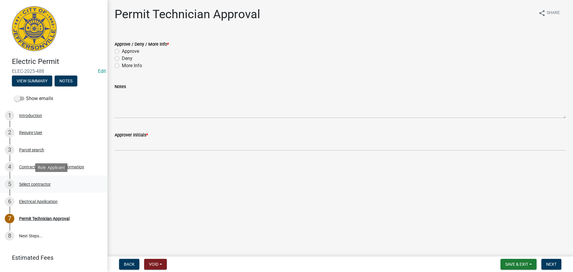
click at [31, 184] on div "Select contractor" at bounding box center [35, 184] width 32 height 4
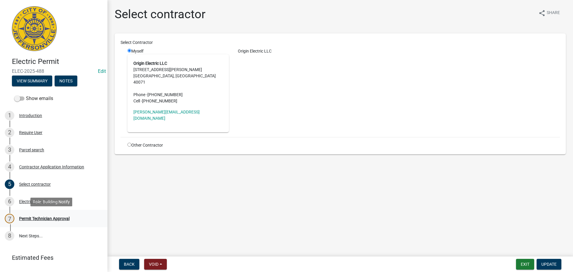
click at [37, 218] on div "Permit Technician Approval" at bounding box center [44, 218] width 50 height 4
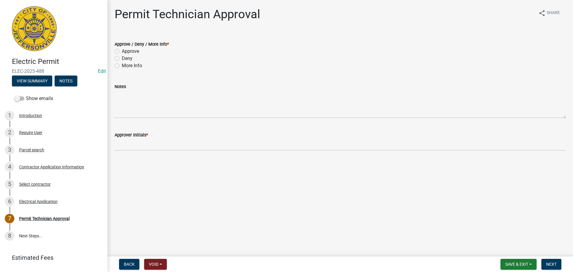
click at [135, 50] on label "Approve" at bounding box center [130, 51] width 17 height 7
click at [126, 50] on input "Approve" at bounding box center [124, 50] width 4 height 4
radio input "true"
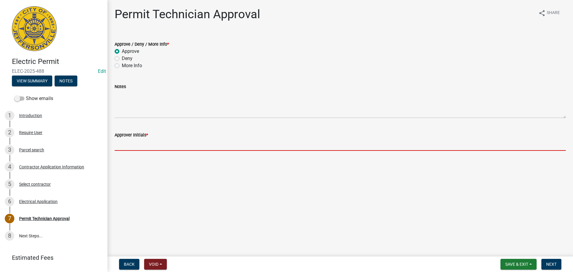
click at [141, 145] on input "Approver Initials *" at bounding box center [340, 145] width 451 height 12
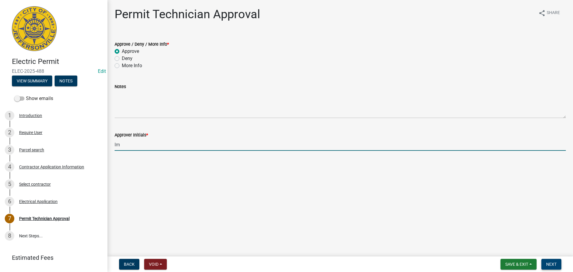
type input "lm"
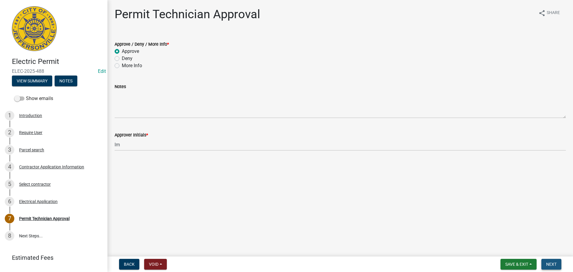
click at [550, 263] on span "Next" at bounding box center [551, 264] width 10 height 5
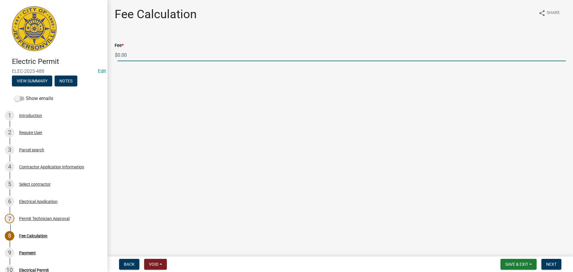
drag, startPoint x: 117, startPoint y: 54, endPoint x: 101, endPoint y: 54, distance: 15.5
click at [101, 54] on div "Electric Permit ELEC-2025-488 Edit View Summary Notes Show emails 1 Introductio…" at bounding box center [286, 136] width 573 height 272
type input "85.00"
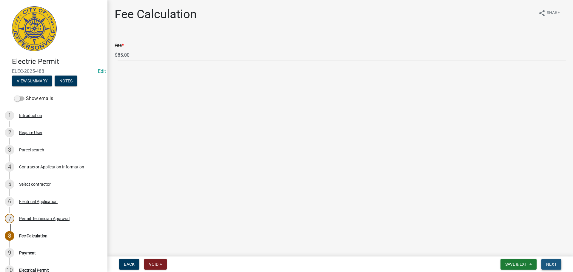
click at [555, 262] on span "Next" at bounding box center [551, 264] width 10 height 5
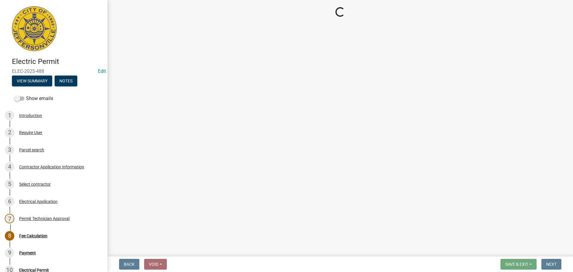
select select "3: 3"
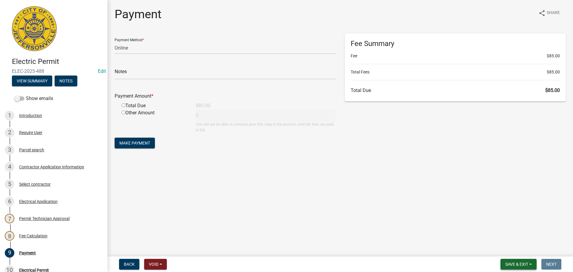
click at [513, 260] on button "Save & Exit" at bounding box center [519, 264] width 36 height 11
click at [513, 248] on button "Save & Exit" at bounding box center [513, 248] width 48 height 14
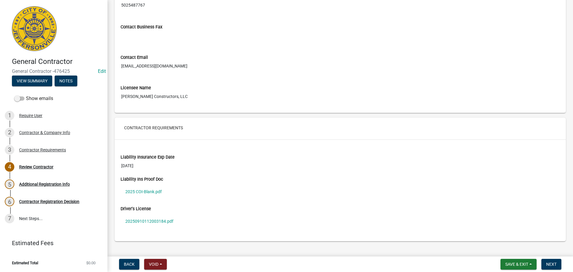
scroll to position [361, 0]
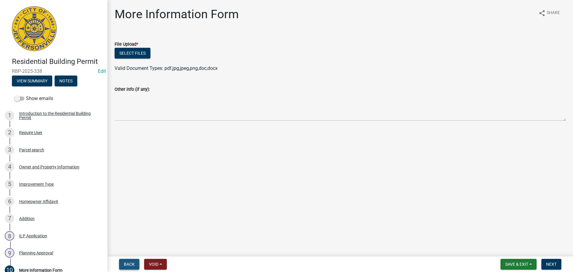
click at [132, 265] on span "Back" at bounding box center [129, 264] width 11 height 5
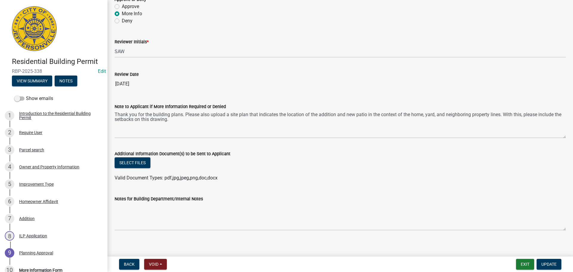
scroll to position [49, 0]
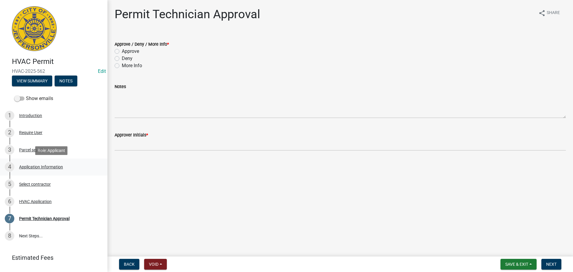
click at [51, 166] on div "Application Information" at bounding box center [41, 167] width 44 height 4
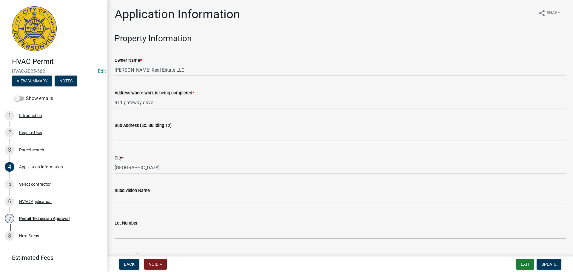
click at [173, 135] on input "Sub Address (Ex. Building 12)" at bounding box center [340, 135] width 451 height 12
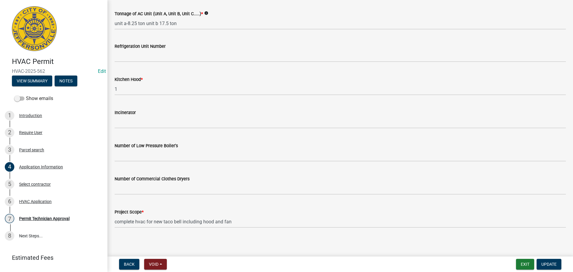
scroll to position [402, 0]
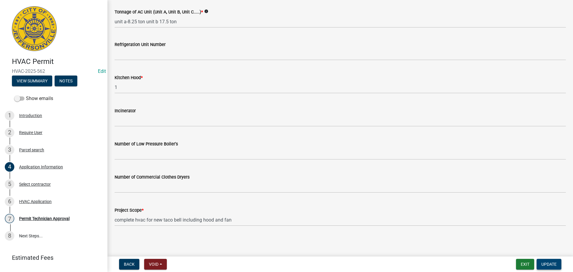
type input "[STREET_ADDRESS]"
click at [548, 263] on span "Update" at bounding box center [549, 264] width 15 height 5
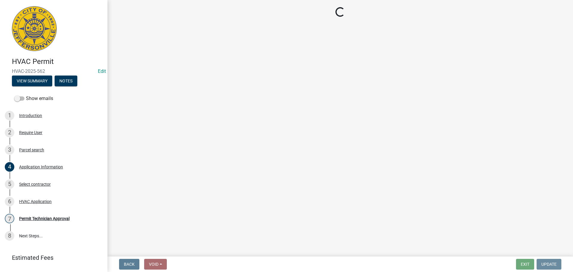
scroll to position [0, 0]
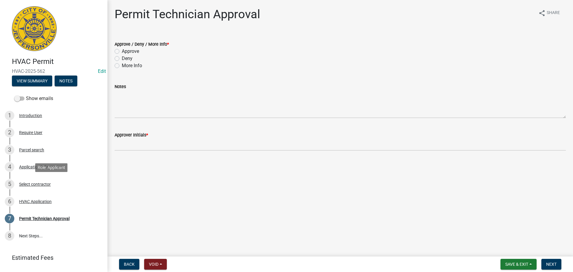
click at [33, 182] on div "Select contractor" at bounding box center [35, 184] width 32 height 4
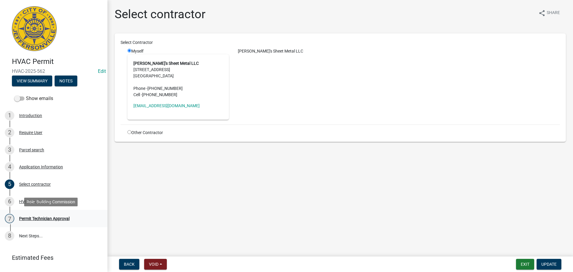
click at [36, 219] on div "Permit Technician Approval" at bounding box center [44, 218] width 50 height 4
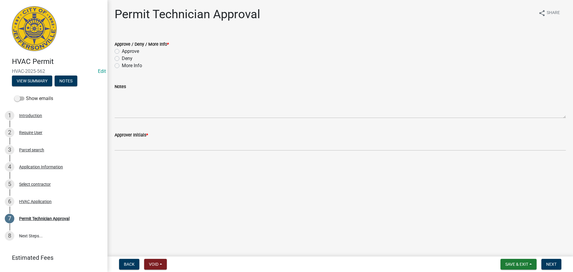
click at [131, 51] on label "Approve" at bounding box center [130, 51] width 17 height 7
click at [126, 51] on input "Approve" at bounding box center [124, 50] width 4 height 4
radio input "true"
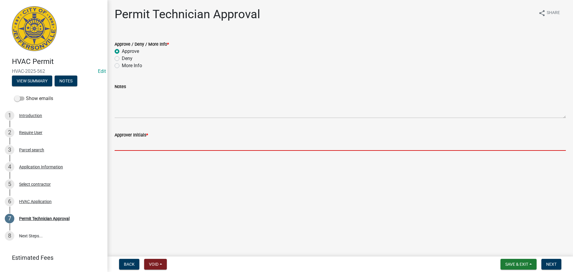
click at [144, 143] on input "Approver Initials *" at bounding box center [340, 145] width 451 height 12
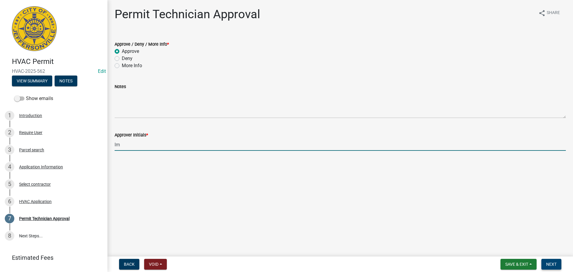
type input "lm"
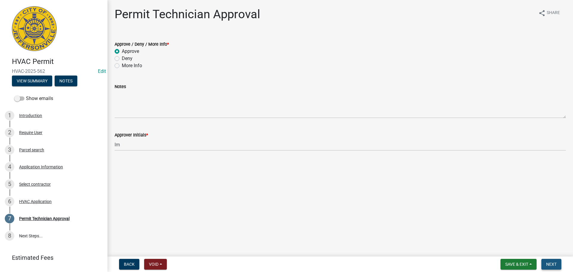
click at [549, 261] on button "Next" at bounding box center [552, 264] width 20 height 11
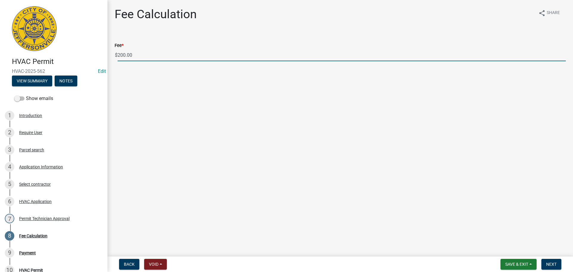
drag, startPoint x: 140, startPoint y: 55, endPoint x: 104, endPoint y: 54, distance: 36.4
click at [104, 54] on div "HVAC Permit HVAC-2025-562 Edit View Summary Notes Show emails 1 Introduction 2 …" at bounding box center [286, 136] width 573 height 272
type input "410.00"
click at [556, 264] on span "Next" at bounding box center [551, 264] width 10 height 5
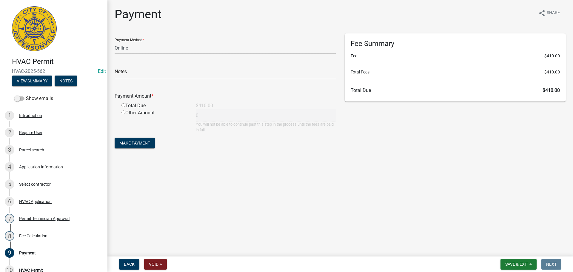
click at [146, 50] on select "Credit Card POS Check Cash Online" at bounding box center [225, 48] width 221 height 12
select select "1: 0"
click at [115, 42] on select "Credit Card POS Check Cash Online" at bounding box center [225, 48] width 221 height 12
click at [143, 74] on input "text" at bounding box center [225, 73] width 221 height 12
type input "1074"
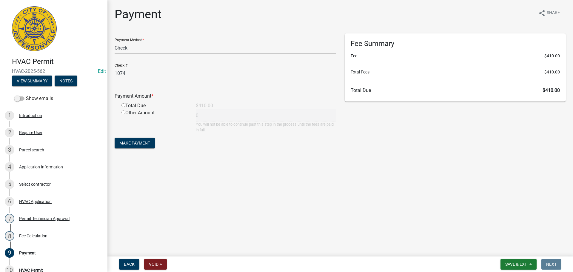
click at [124, 106] on input "radio" at bounding box center [123, 105] width 4 height 4
radio input "true"
type input "410"
click at [136, 142] on span "Make Payment" at bounding box center [134, 143] width 31 height 5
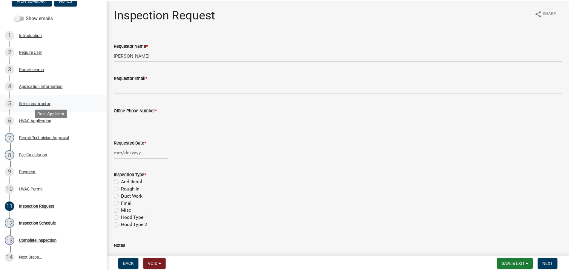
scroll to position [90, 0]
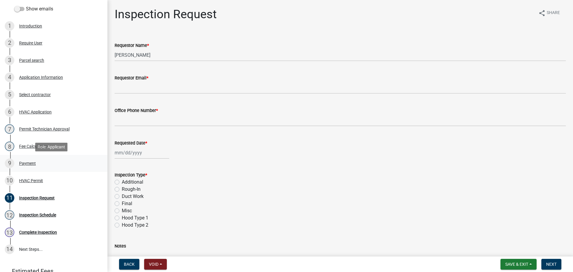
click at [29, 163] on div "Payment" at bounding box center [27, 163] width 17 height 4
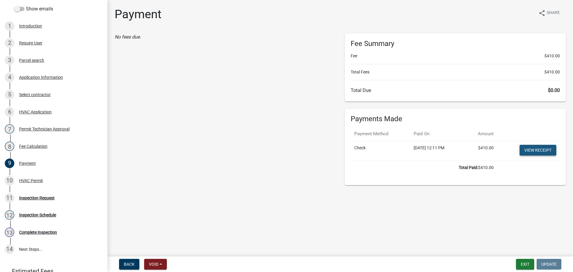
click at [546, 149] on link "View receipt" at bounding box center [538, 150] width 37 height 11
click at [29, 179] on div "HVAC Permit" at bounding box center [31, 181] width 24 height 4
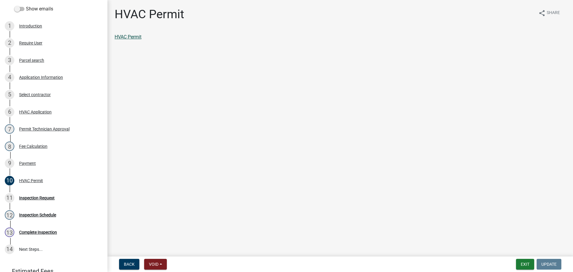
click at [123, 36] on link "HVAC Permit" at bounding box center [128, 37] width 27 height 6
click at [527, 266] on button "Exit" at bounding box center [525, 264] width 18 height 11
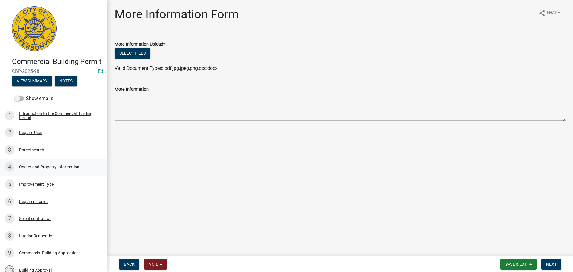
click at [49, 169] on div "Owner and Property Information" at bounding box center [49, 167] width 60 height 4
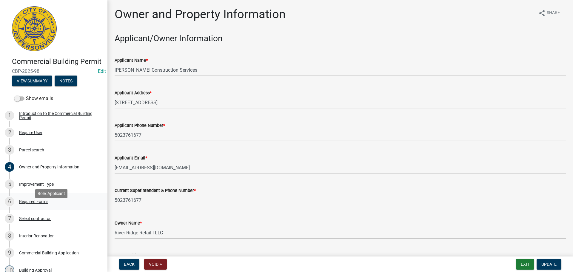
click at [33, 204] on div "Required Forms" at bounding box center [33, 201] width 29 height 4
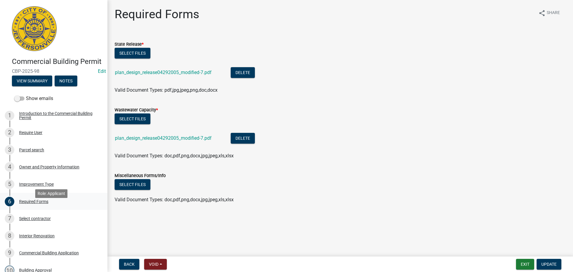
click at [31, 204] on div "Required Forms" at bounding box center [33, 201] width 29 height 4
click at [38, 238] on div "Interior Renovation" at bounding box center [37, 236] width 36 height 4
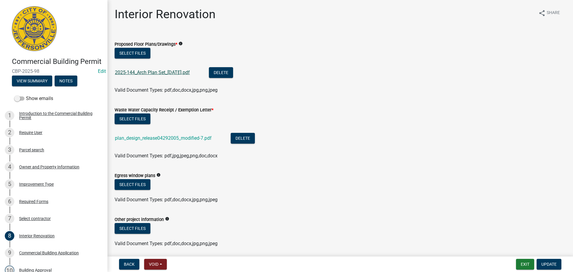
click at [175, 73] on link "2025-144_Arch Plan Set_[DATE].pdf" at bounding box center [152, 73] width 75 height 6
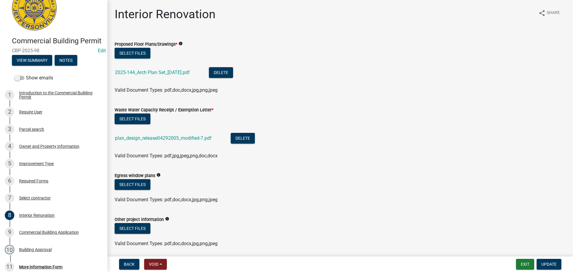
scroll to position [30, 0]
